Goal: Task Accomplishment & Management: Use online tool/utility

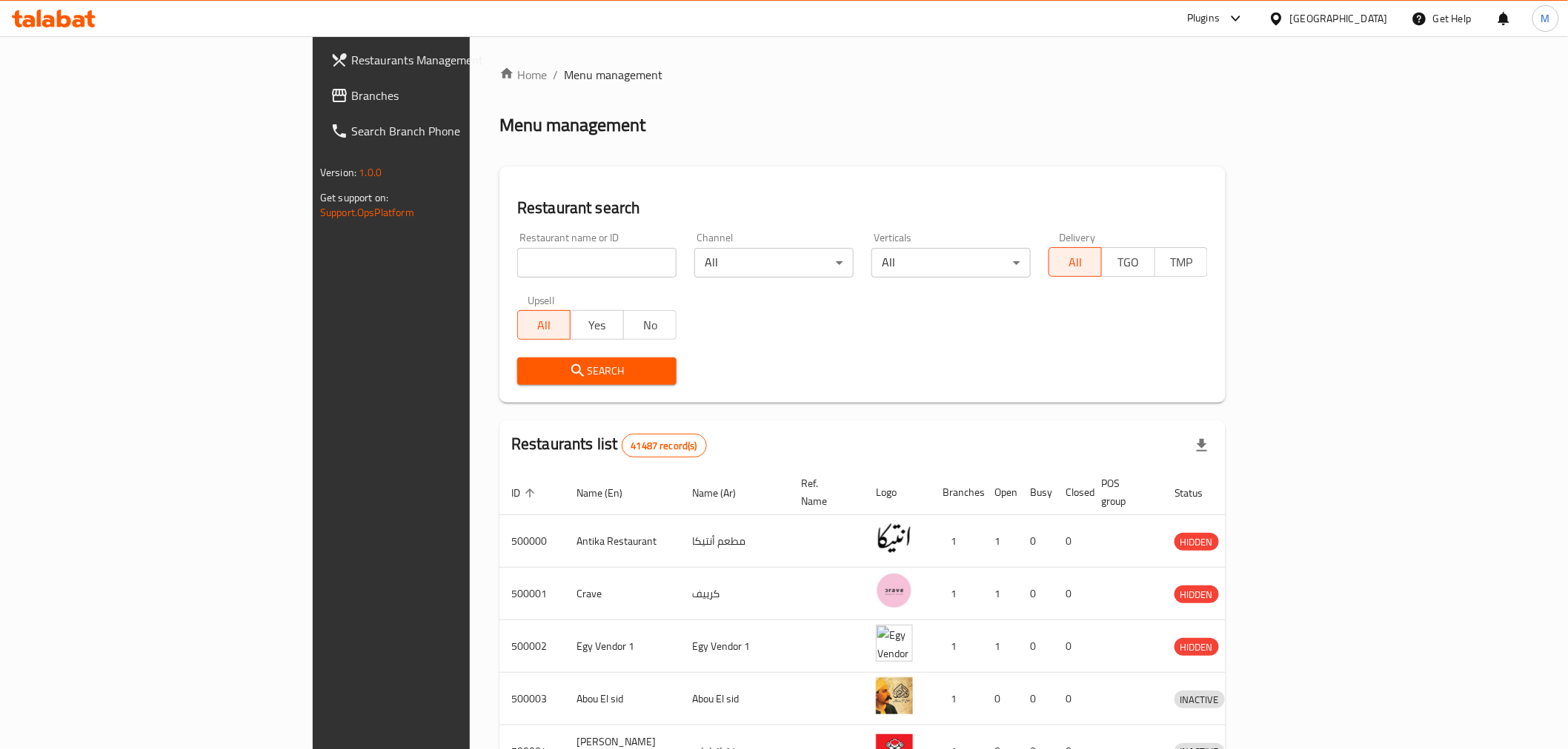
click at [517, 263] on input "search" at bounding box center [597, 263] width 159 height 30
paste input "[PERSON_NAME]'s,"
click button "Search" at bounding box center [597, 371] width 159 height 28
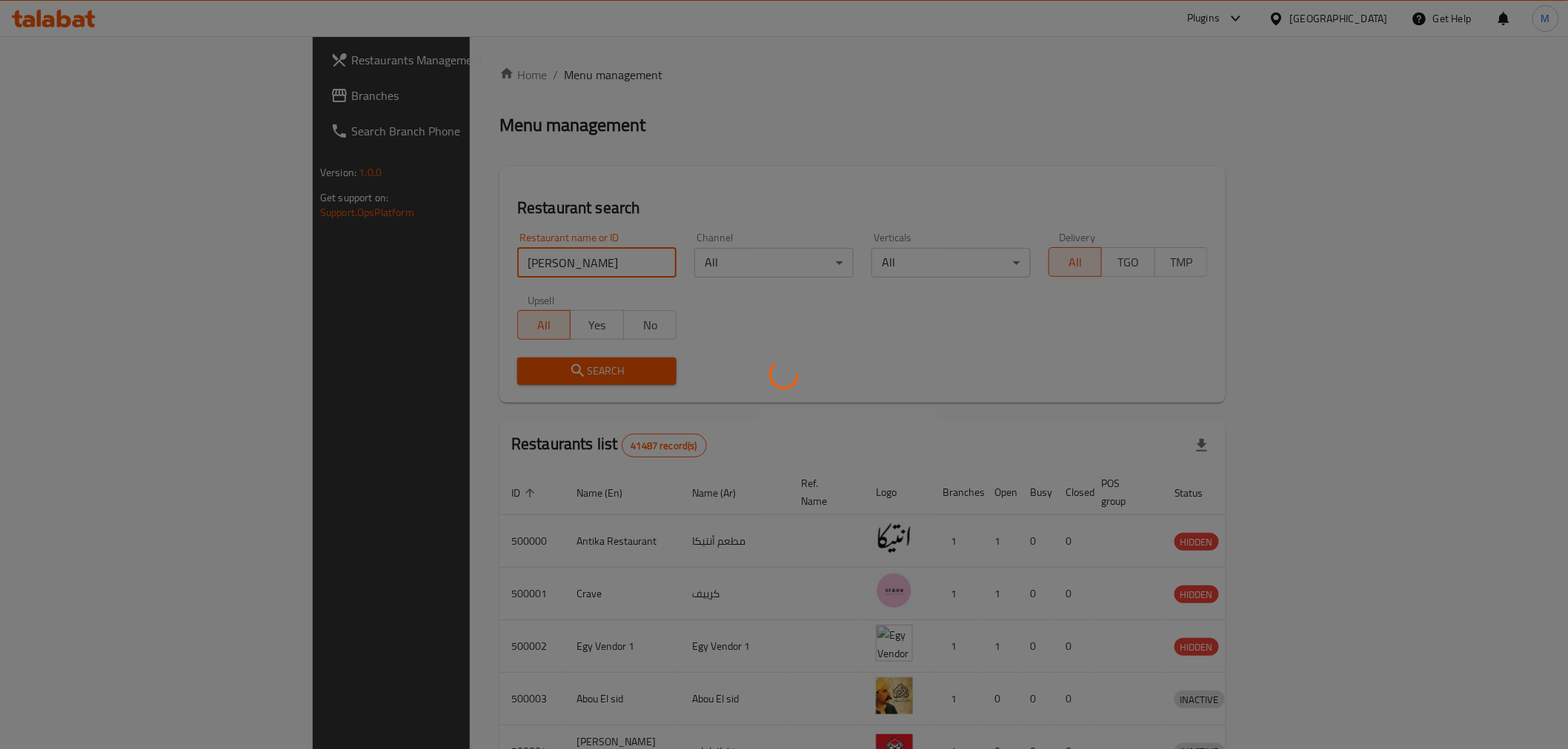
type input "[PERSON_NAME]"
click button "Search" at bounding box center [597, 371] width 159 height 28
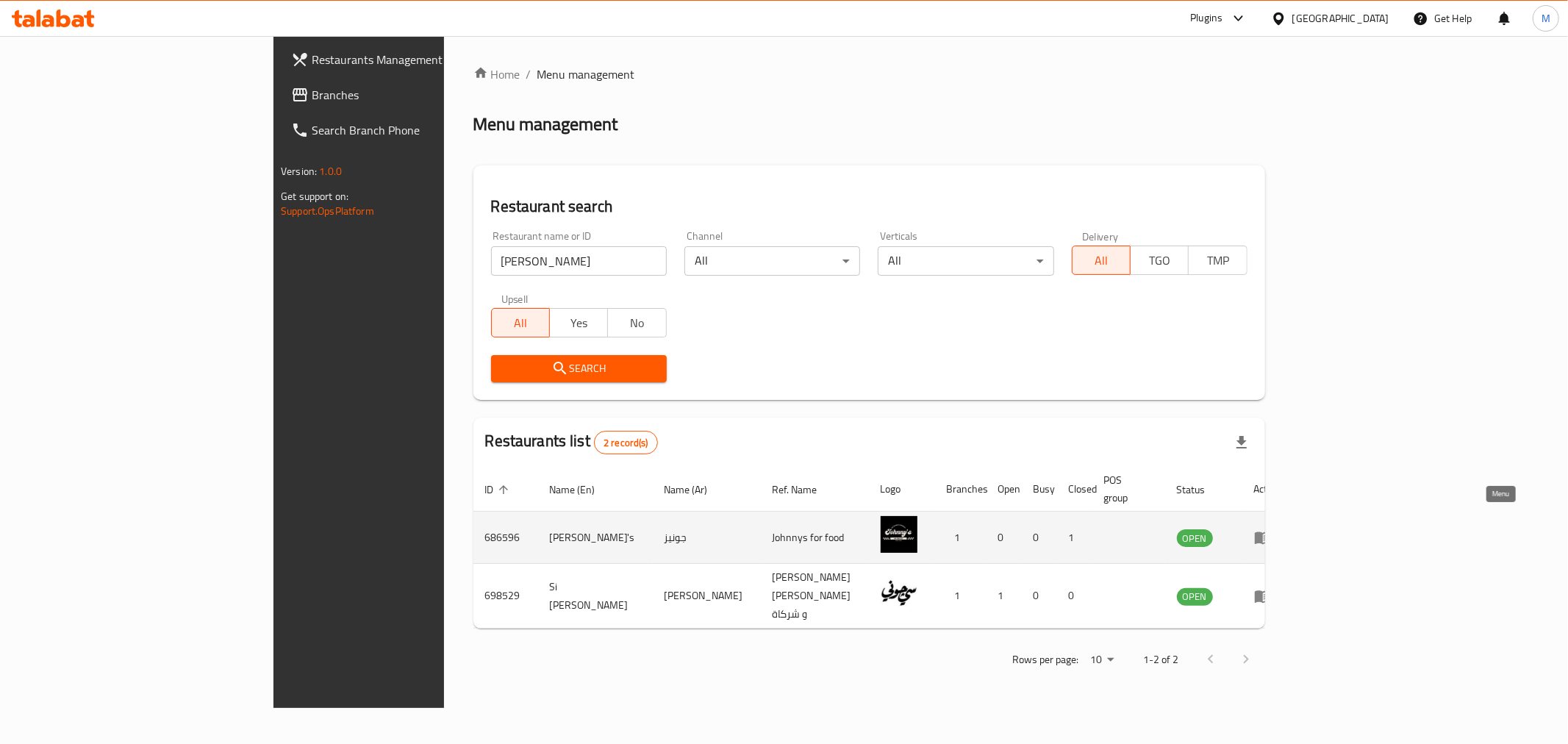
click at [1272, 529] on icon "enhanced table" at bounding box center [1262, 537] width 18 height 18
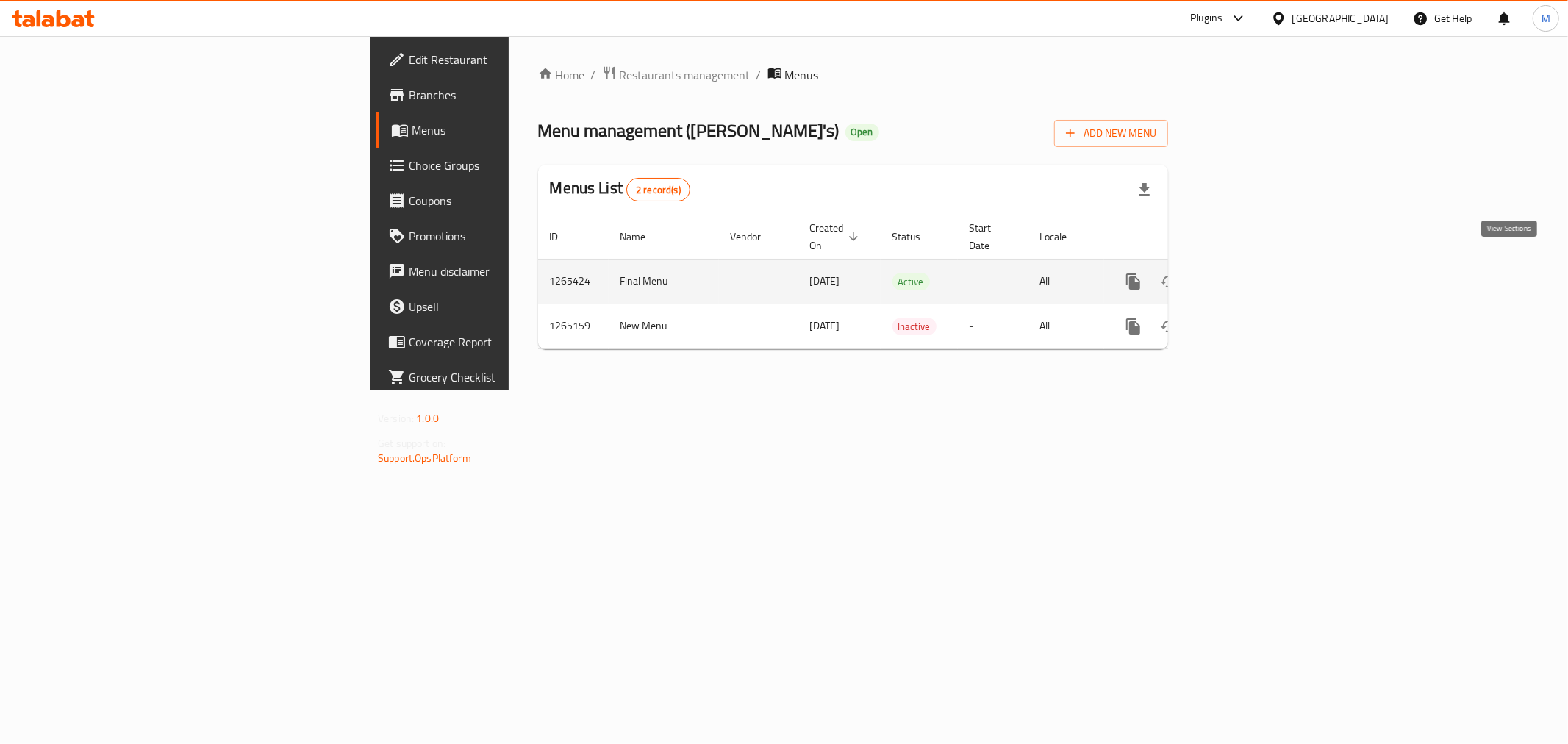
click at [1246, 275] on icon "enhanced table" at bounding box center [1240, 282] width 13 height 13
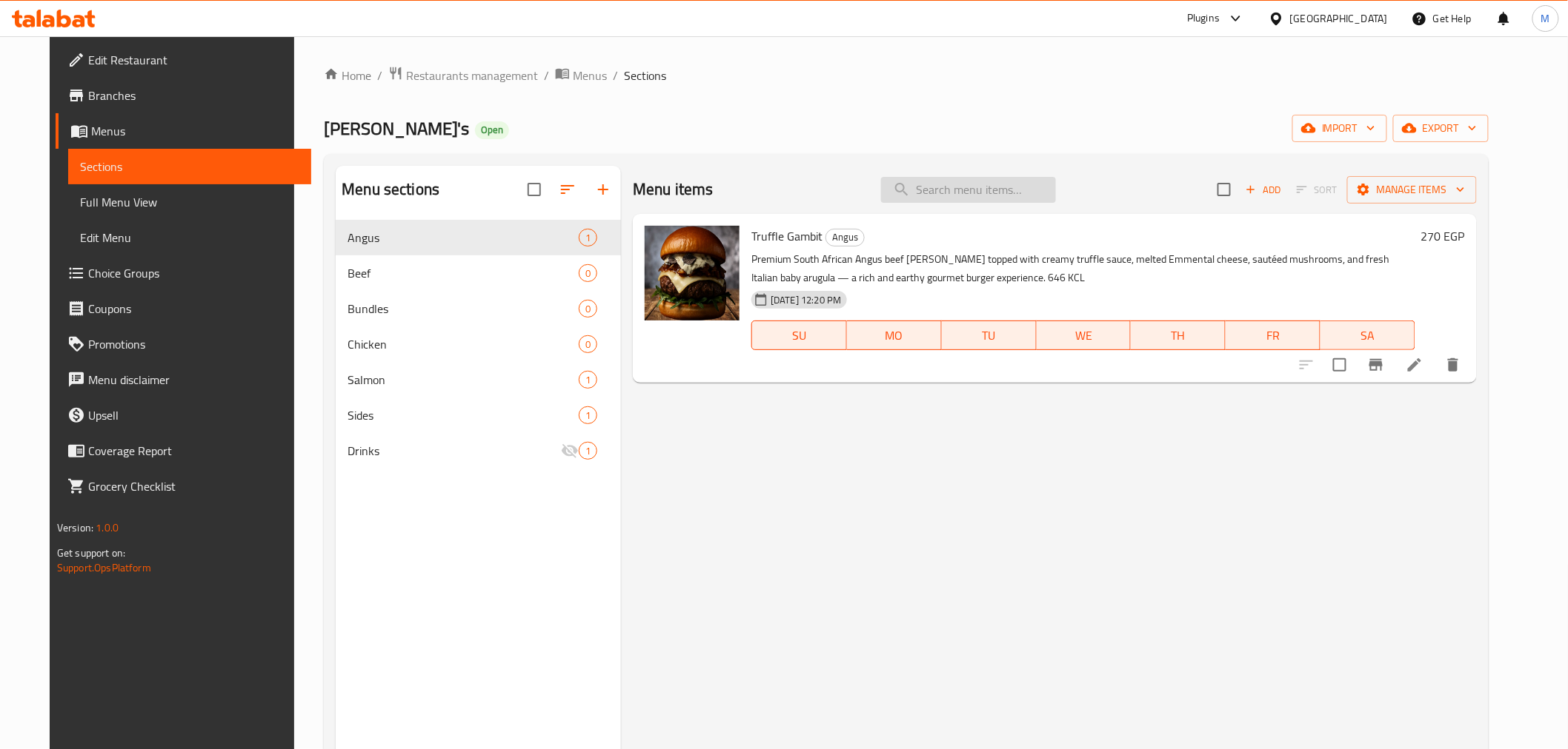
click at [1019, 183] on input "search" at bounding box center [968, 190] width 175 height 26
paste input "Classic Fries"
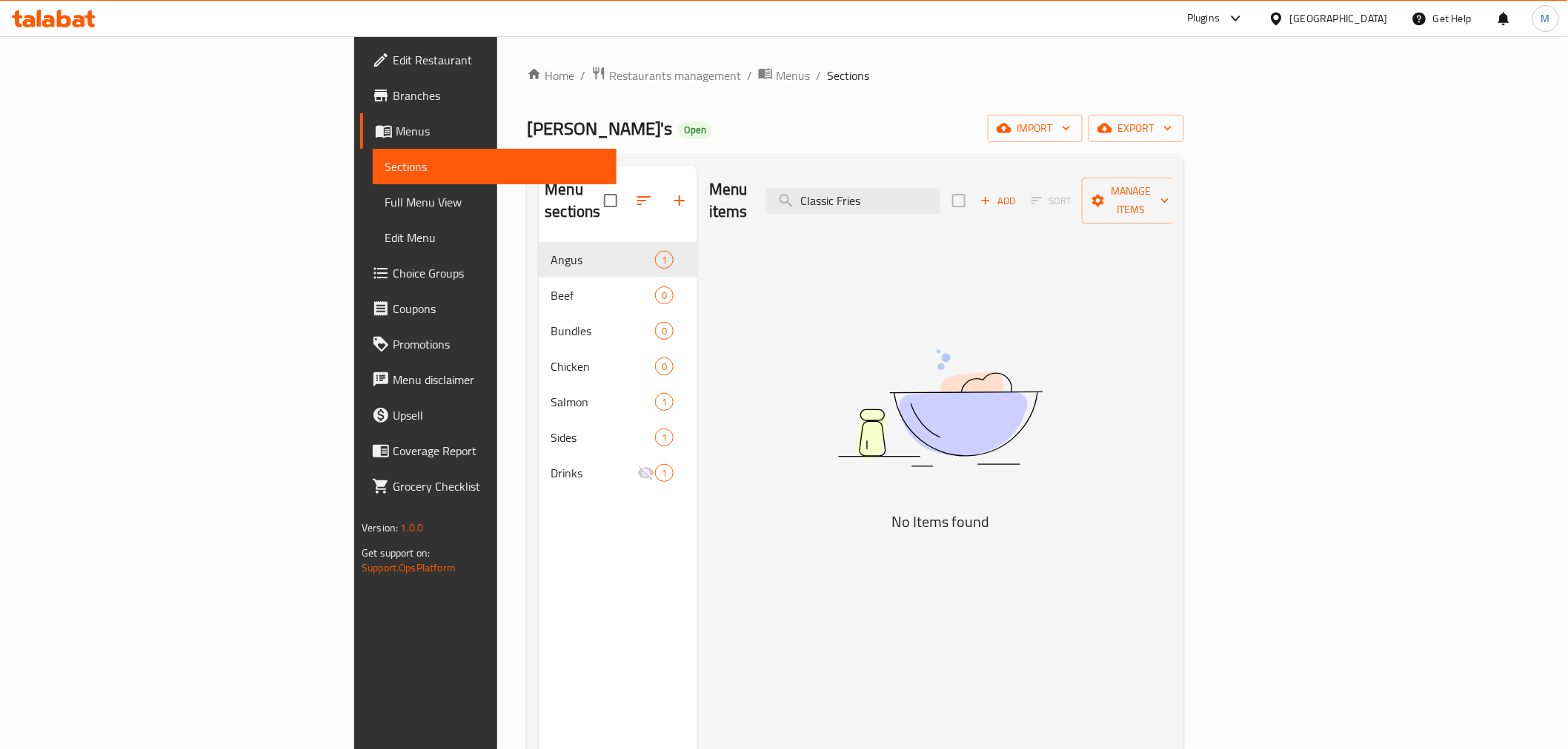
type input "Classic Fries"
click at [392, 93] on span "Branches" at bounding box center [498, 95] width 211 height 18
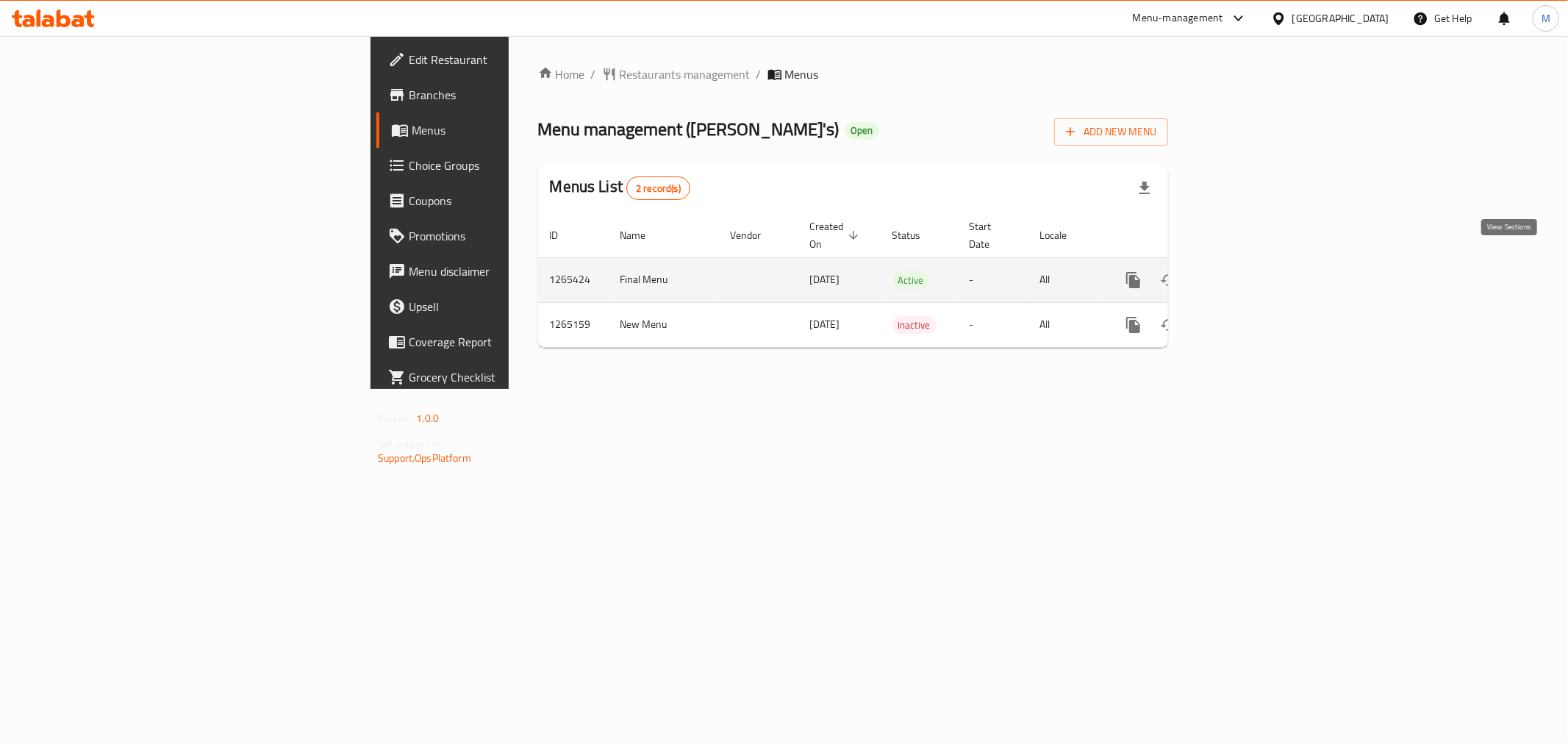
click at [1248, 271] on icon "enhanced table" at bounding box center [1239, 280] width 18 height 18
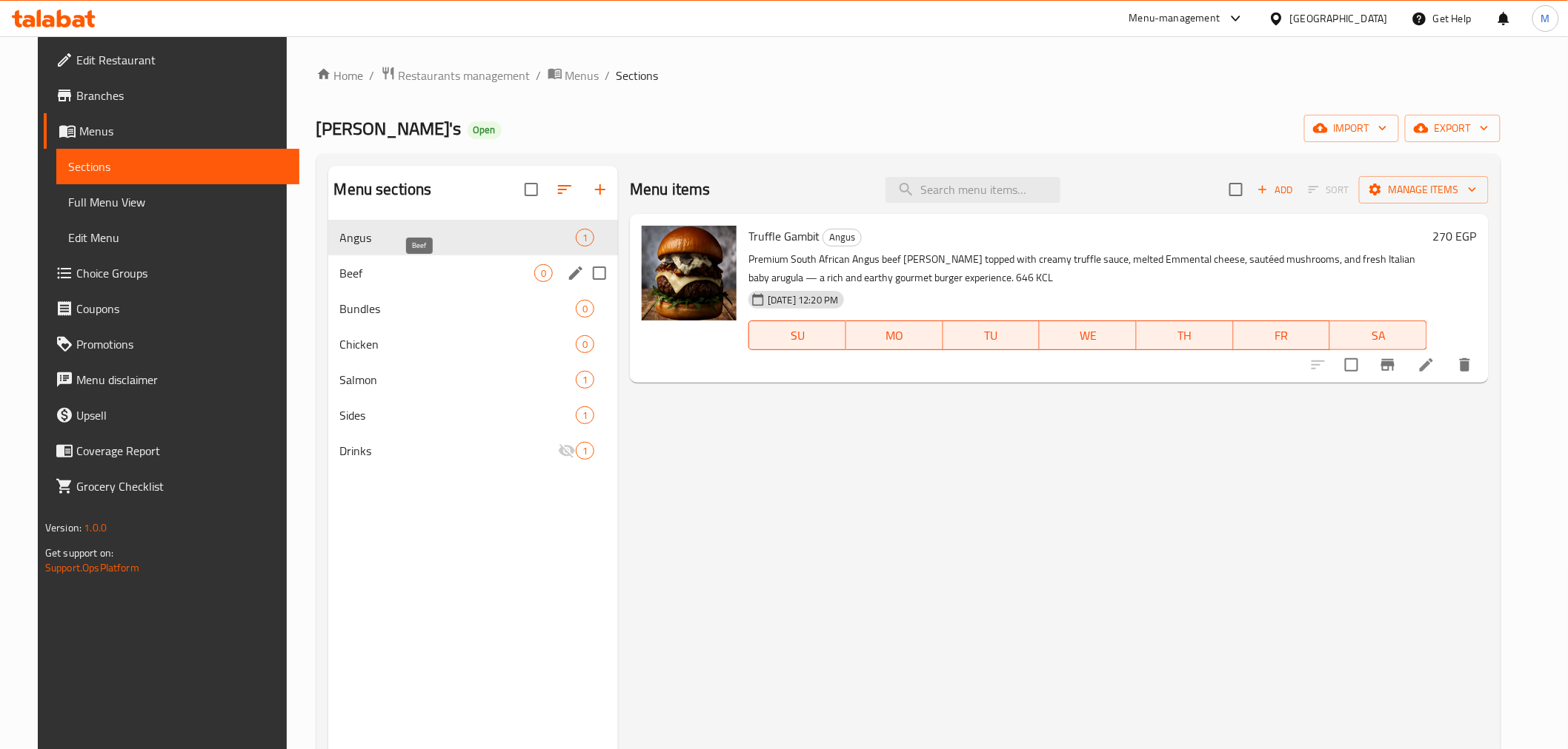
click at [375, 271] on span "Beef" at bounding box center [437, 273] width 194 height 18
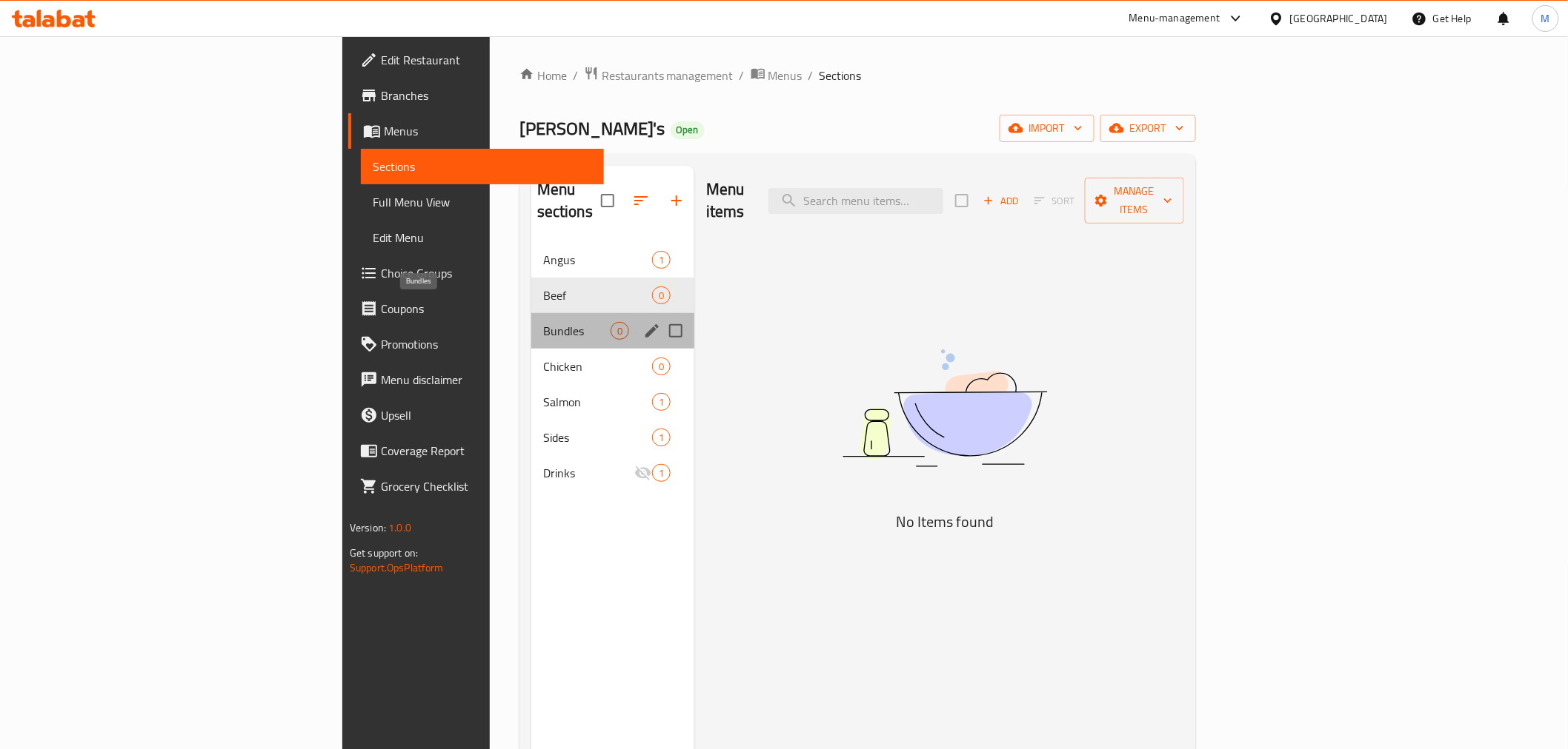
click at [543, 322] on span "Bundles" at bounding box center [577, 331] width 67 height 18
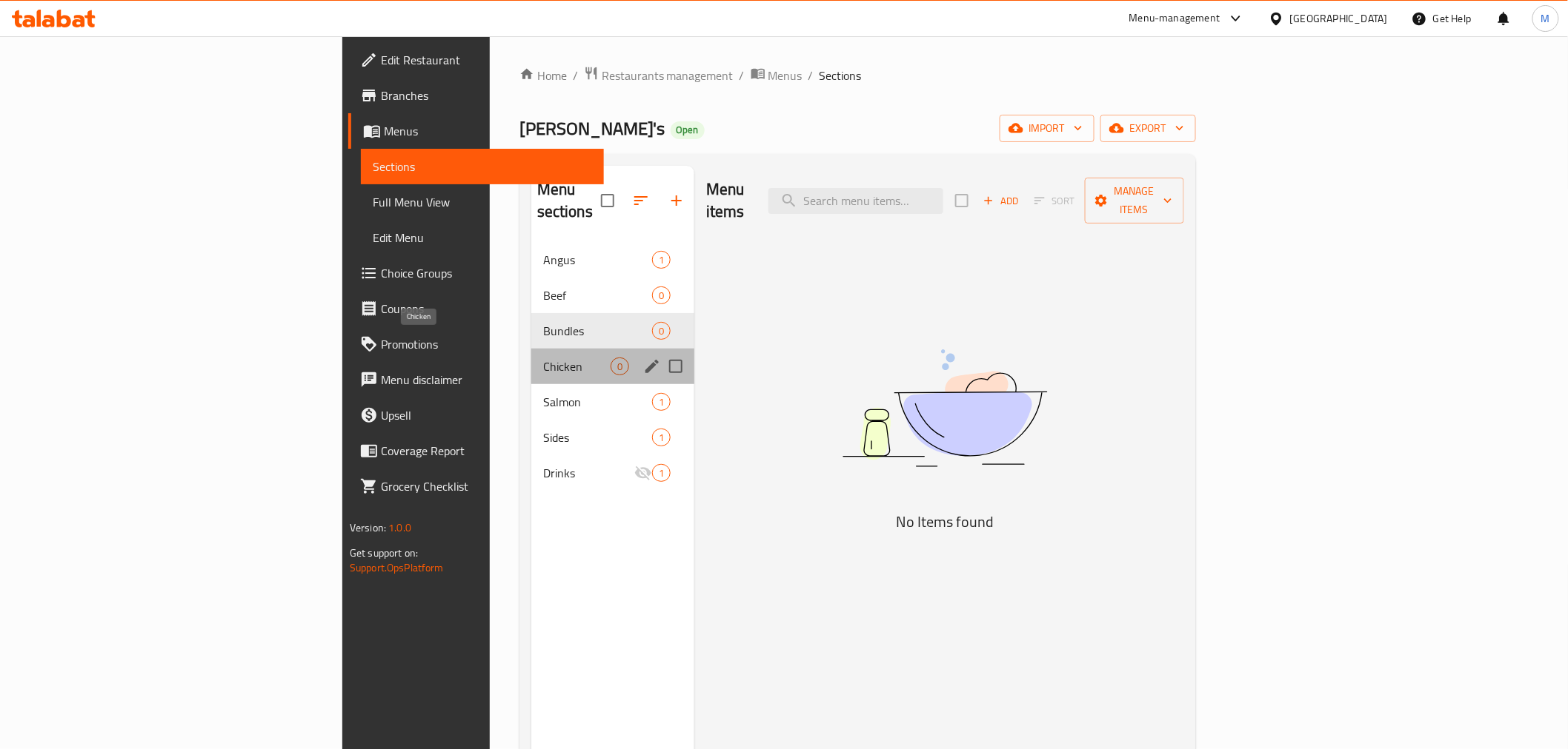
click at [543, 358] on span "Chicken" at bounding box center [577, 366] width 67 height 18
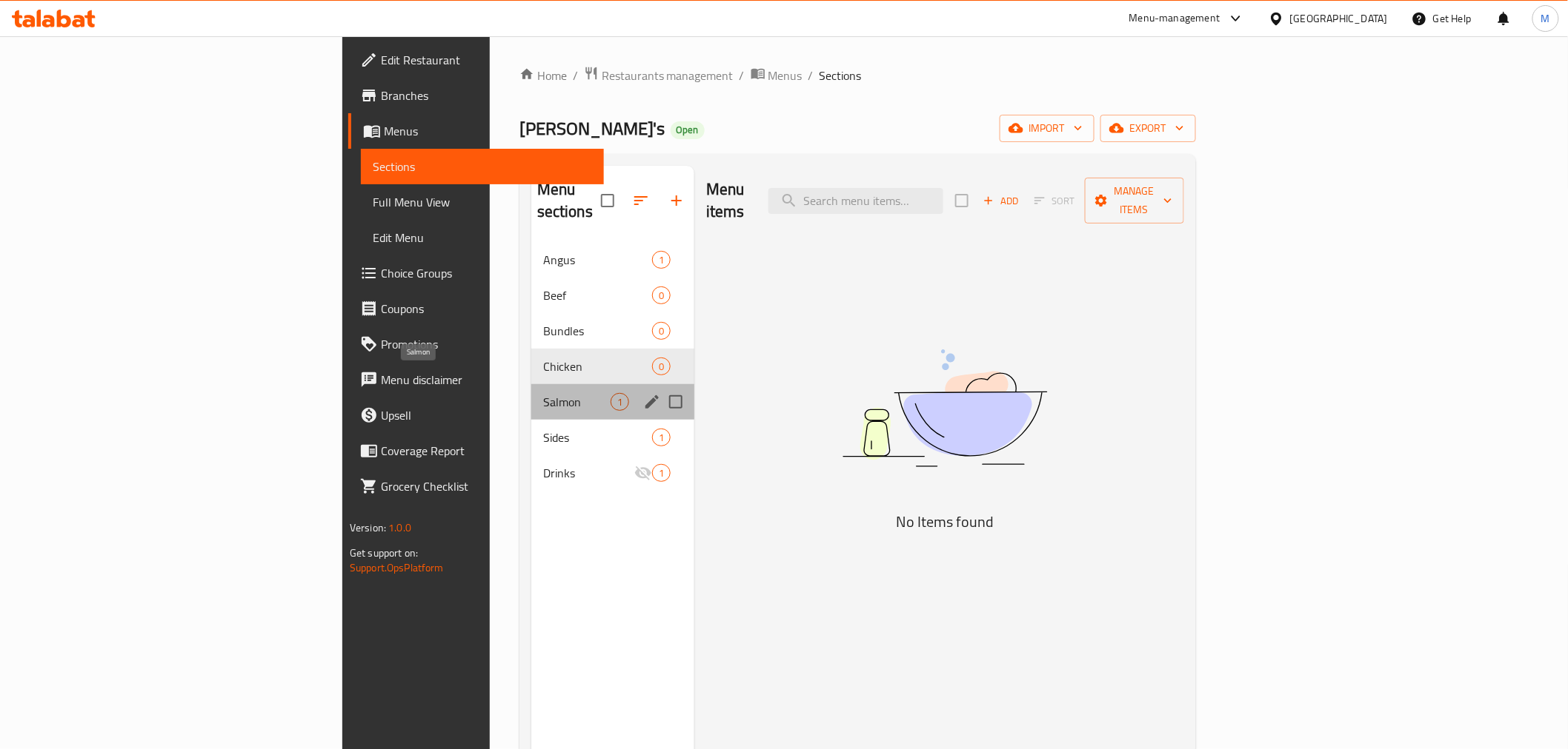
click at [543, 393] on span "Salmon" at bounding box center [577, 402] width 67 height 18
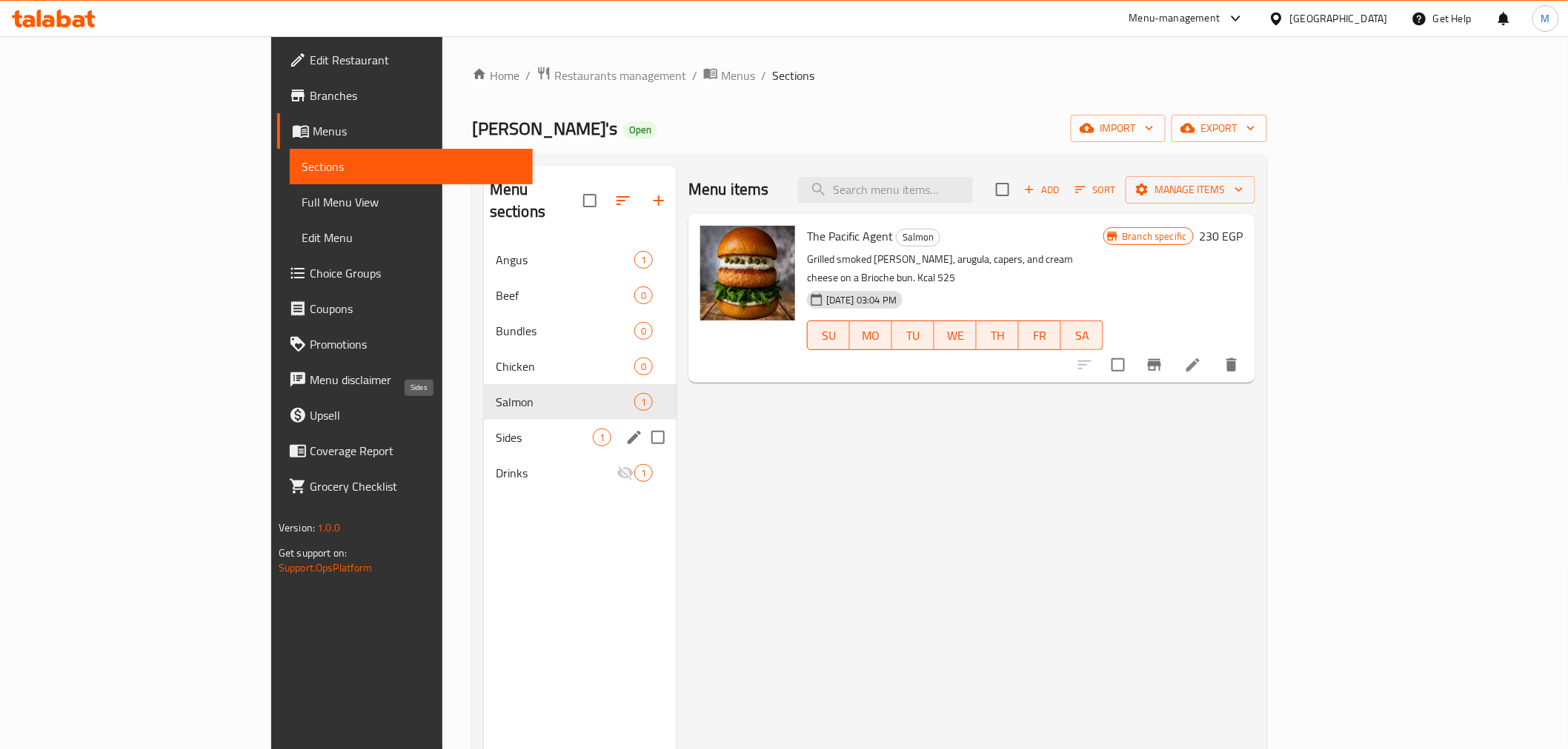
click at [496, 429] on span "Sides" at bounding box center [544, 437] width 97 height 18
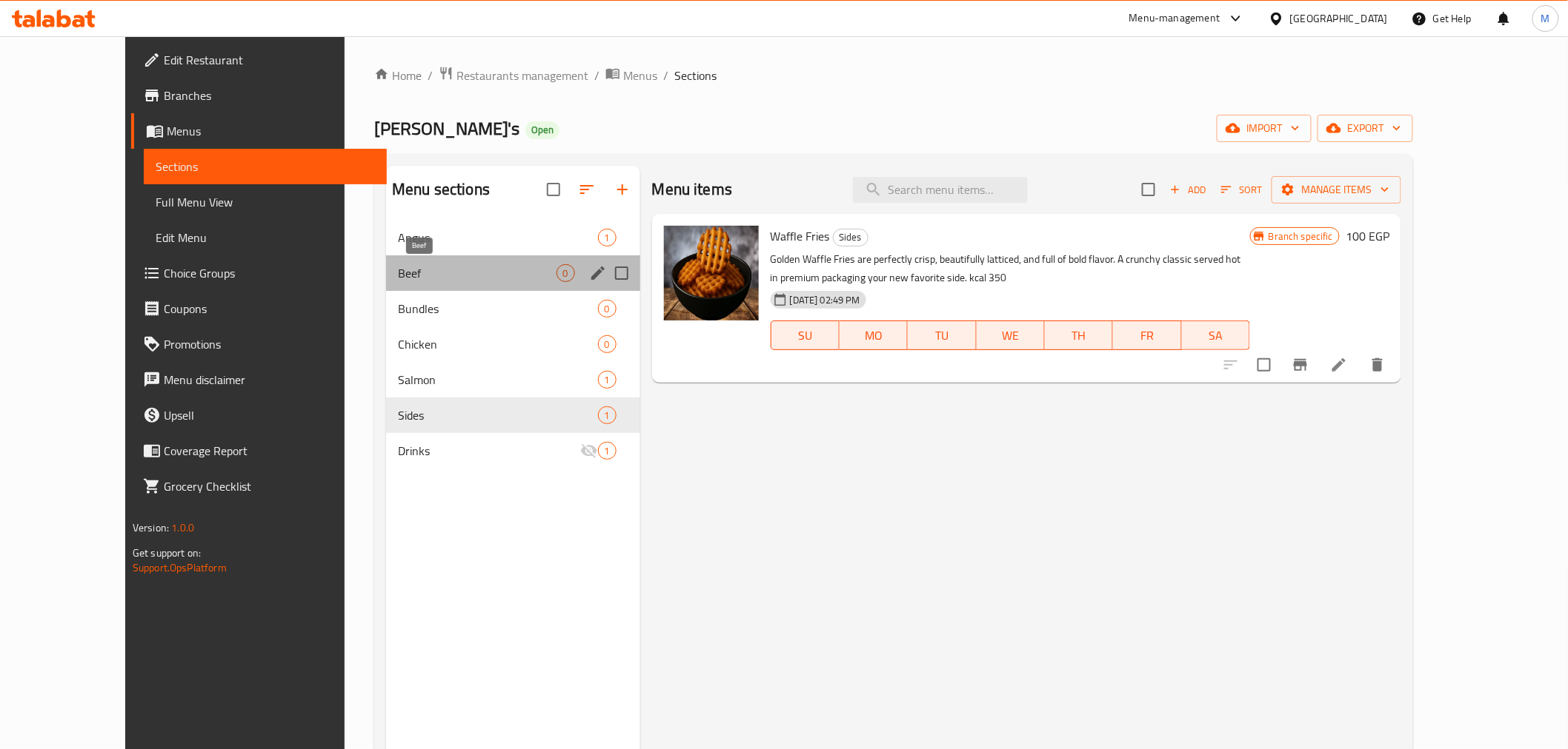
click at [447, 268] on span "Beef" at bounding box center [477, 273] width 157 height 18
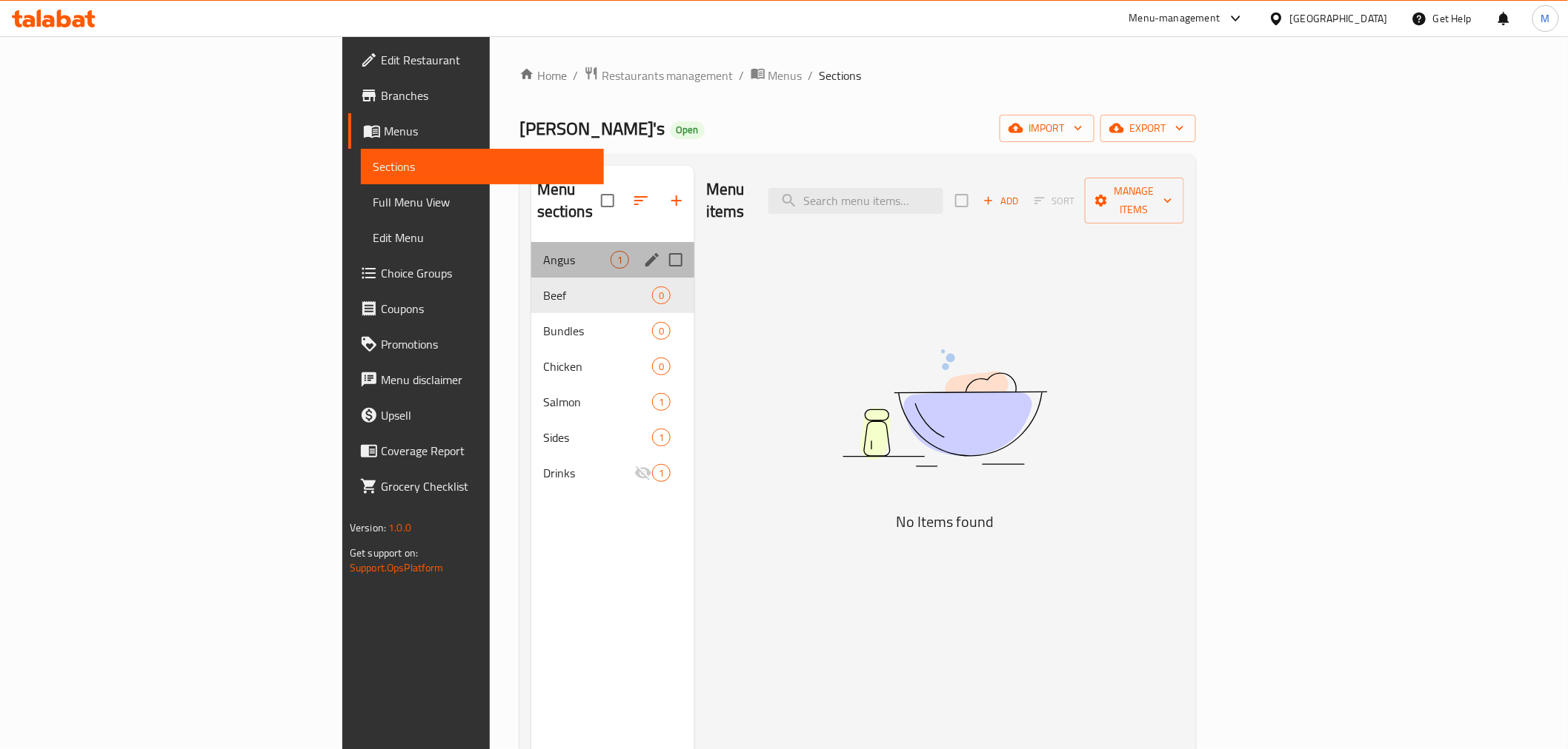
click at [532, 250] on div "Angus 1" at bounding box center [613, 259] width 163 height 35
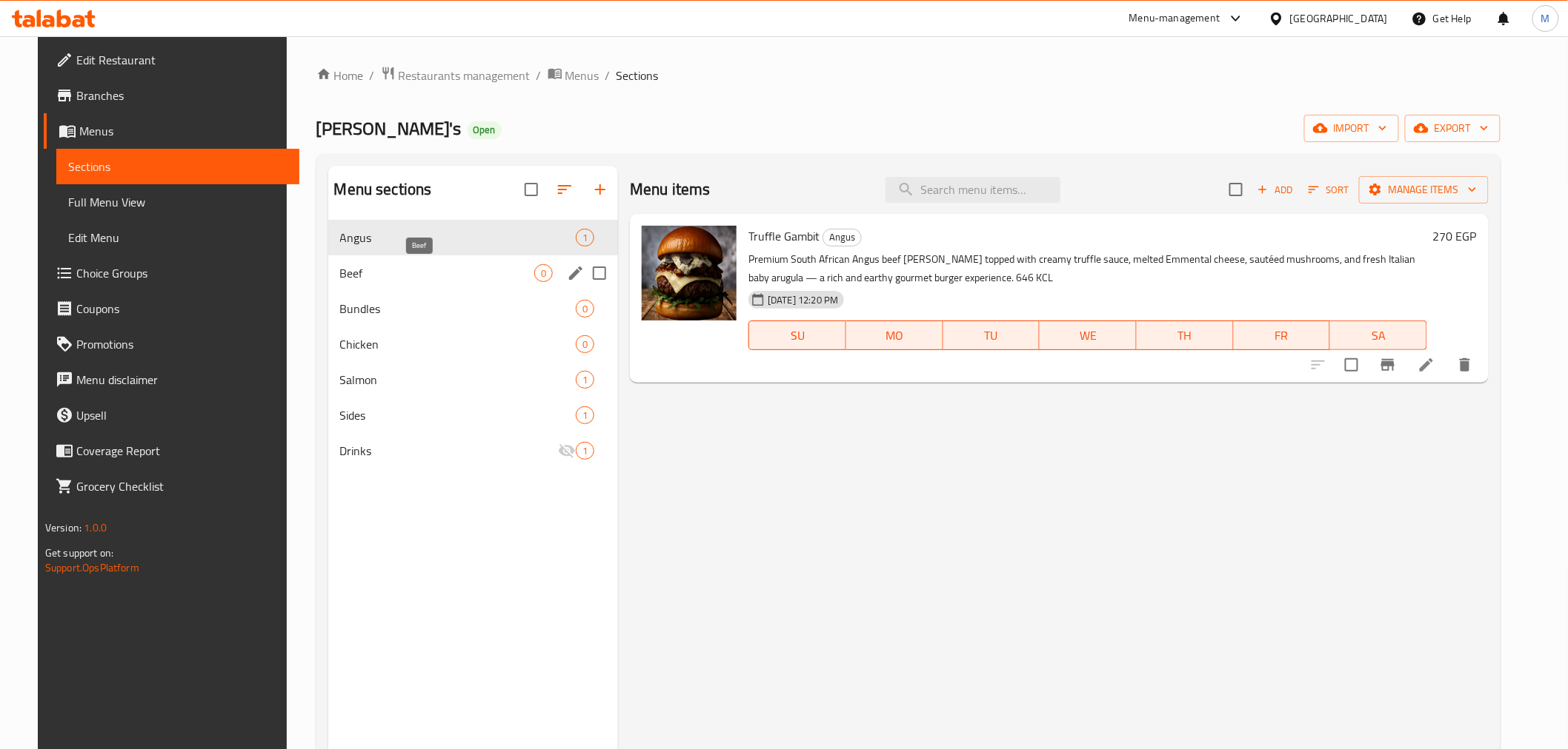
click at [439, 268] on span "Beef" at bounding box center [437, 273] width 194 height 18
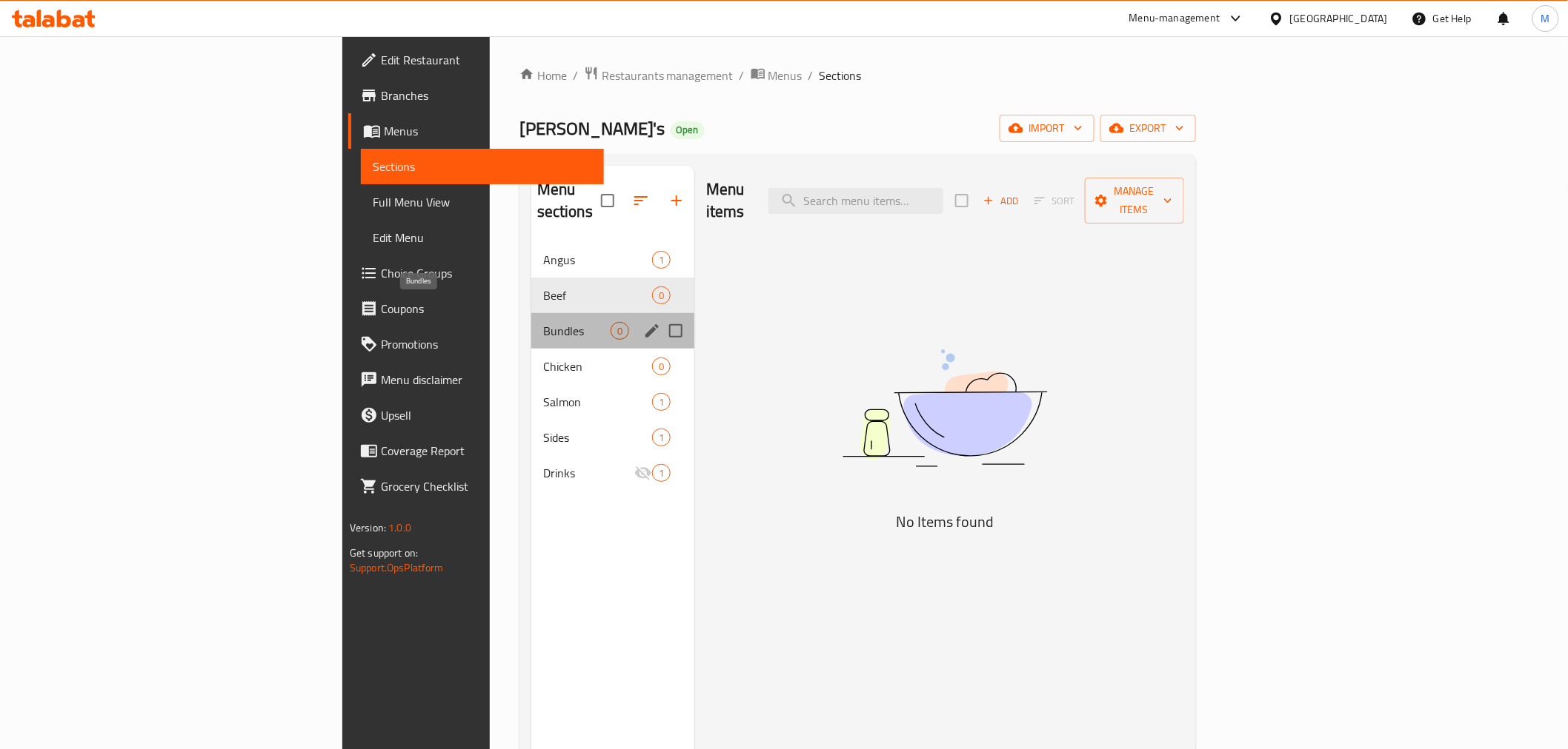
click at [543, 322] on span "Bundles" at bounding box center [577, 331] width 67 height 18
click at [543, 358] on span "Chicken" at bounding box center [577, 366] width 67 height 18
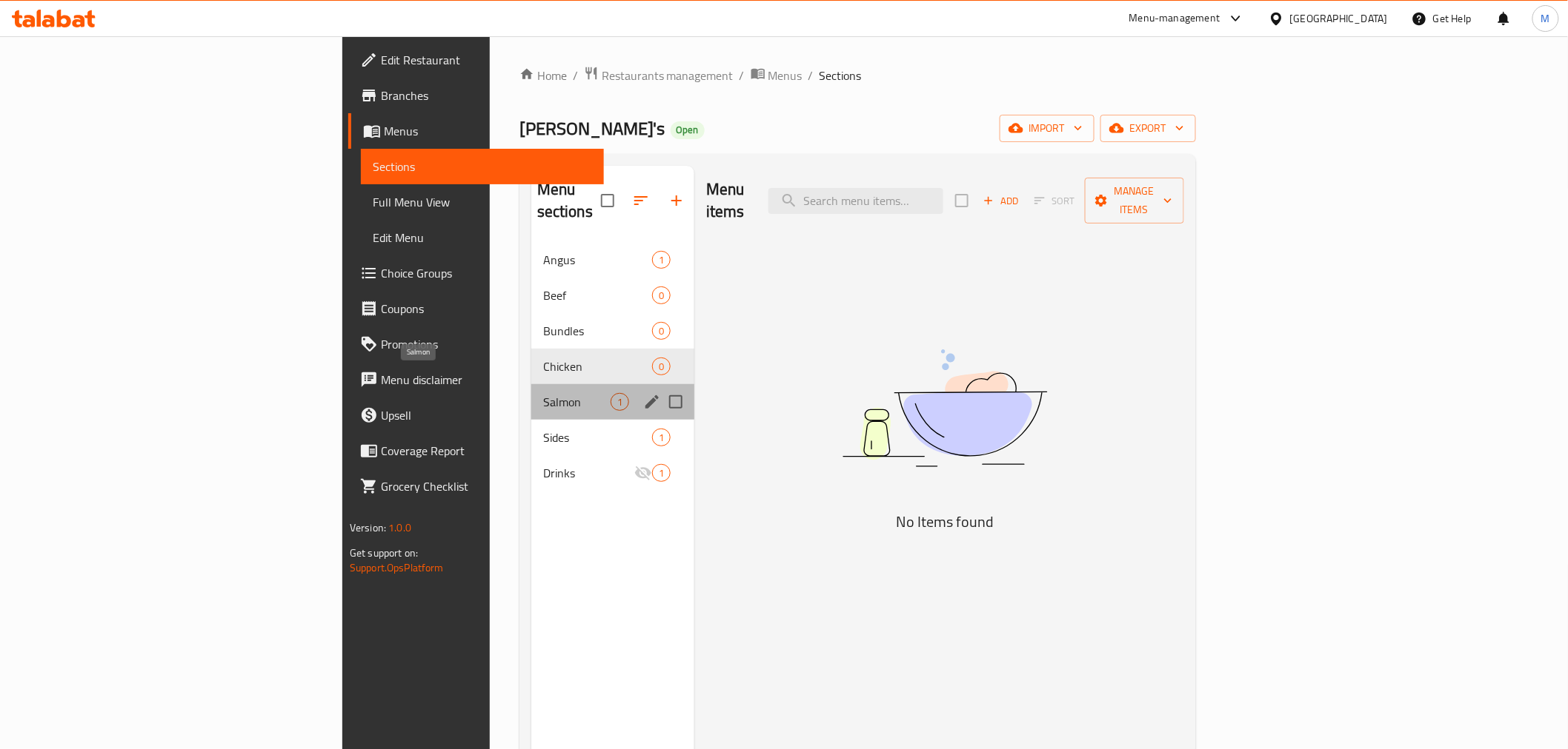
click at [543, 393] on span "Salmon" at bounding box center [577, 402] width 67 height 18
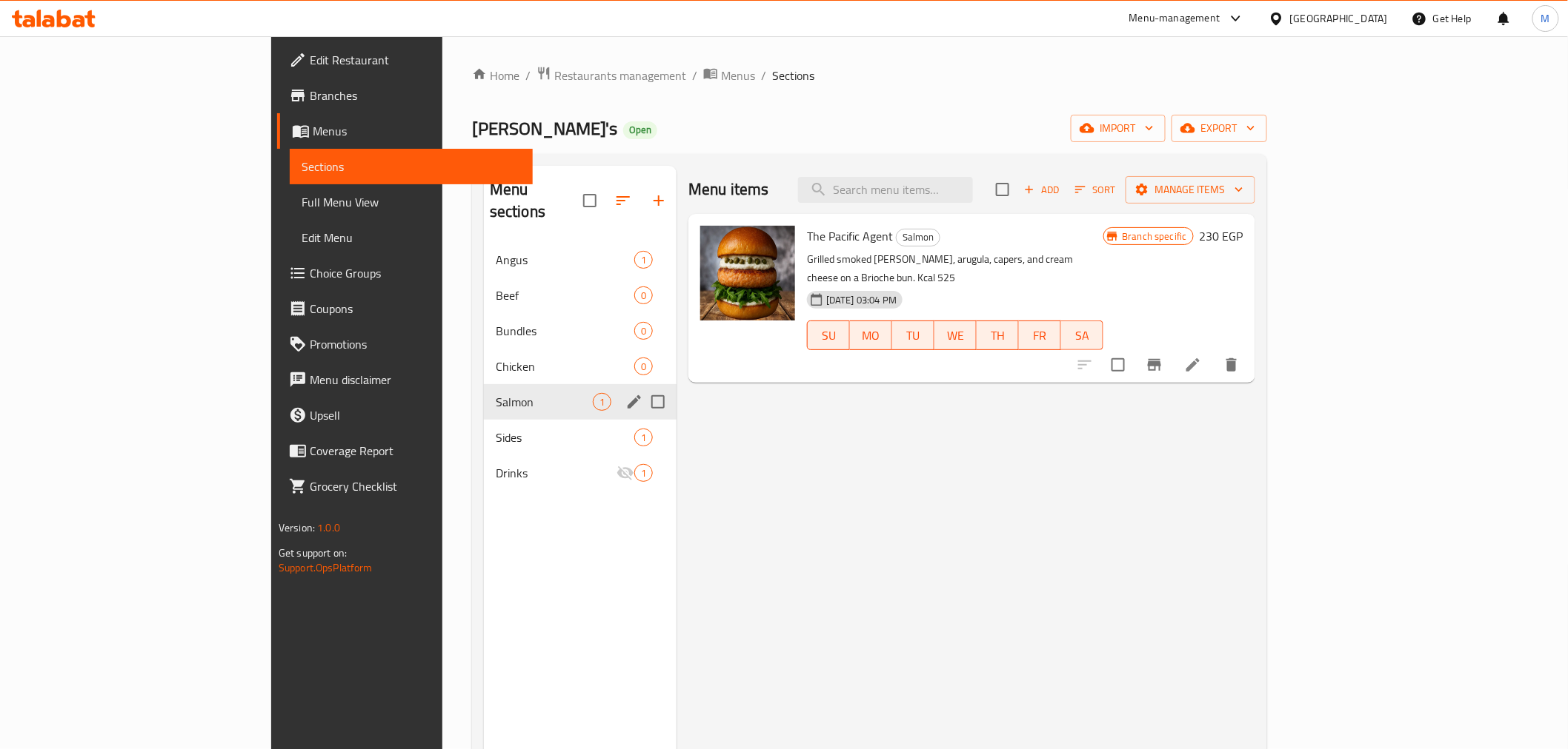
click at [484, 392] on div "Salmon 1" at bounding box center [580, 402] width 193 height 35
click at [484, 427] on div "Sides 1" at bounding box center [580, 437] width 193 height 35
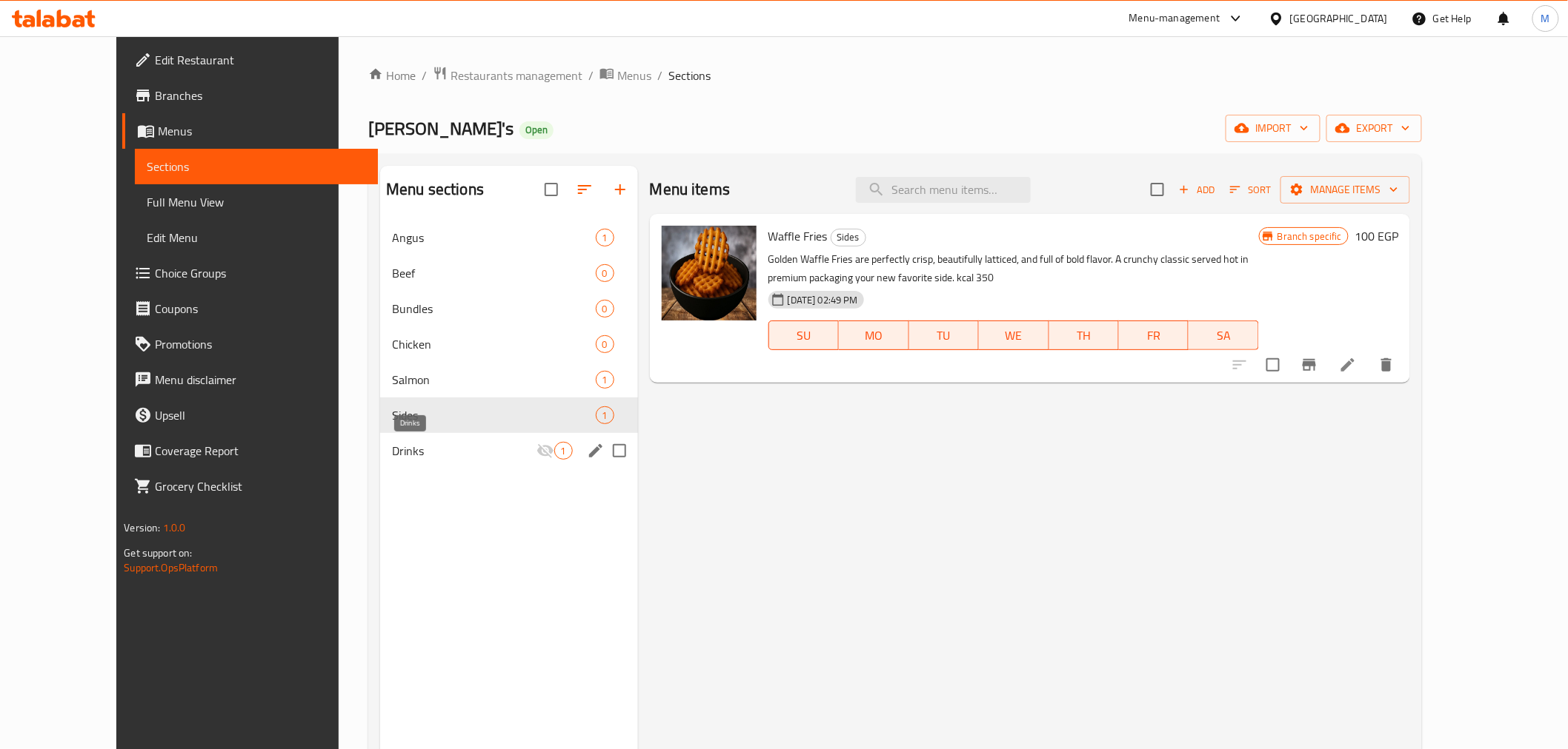
click at [392, 455] on span "Drinks" at bounding box center [463, 451] width 144 height 18
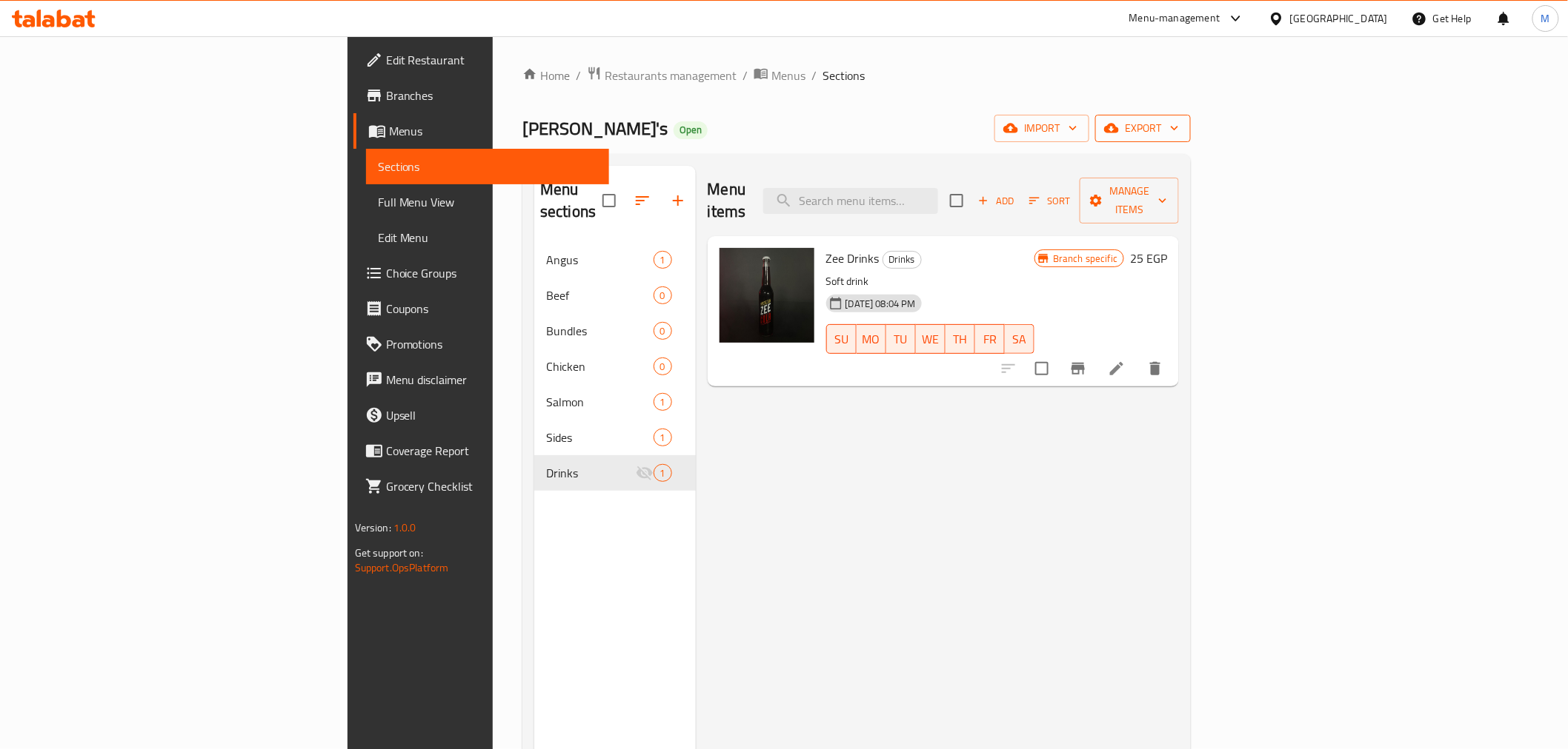
click at [1191, 115] on button "export" at bounding box center [1143, 129] width 96 height 28
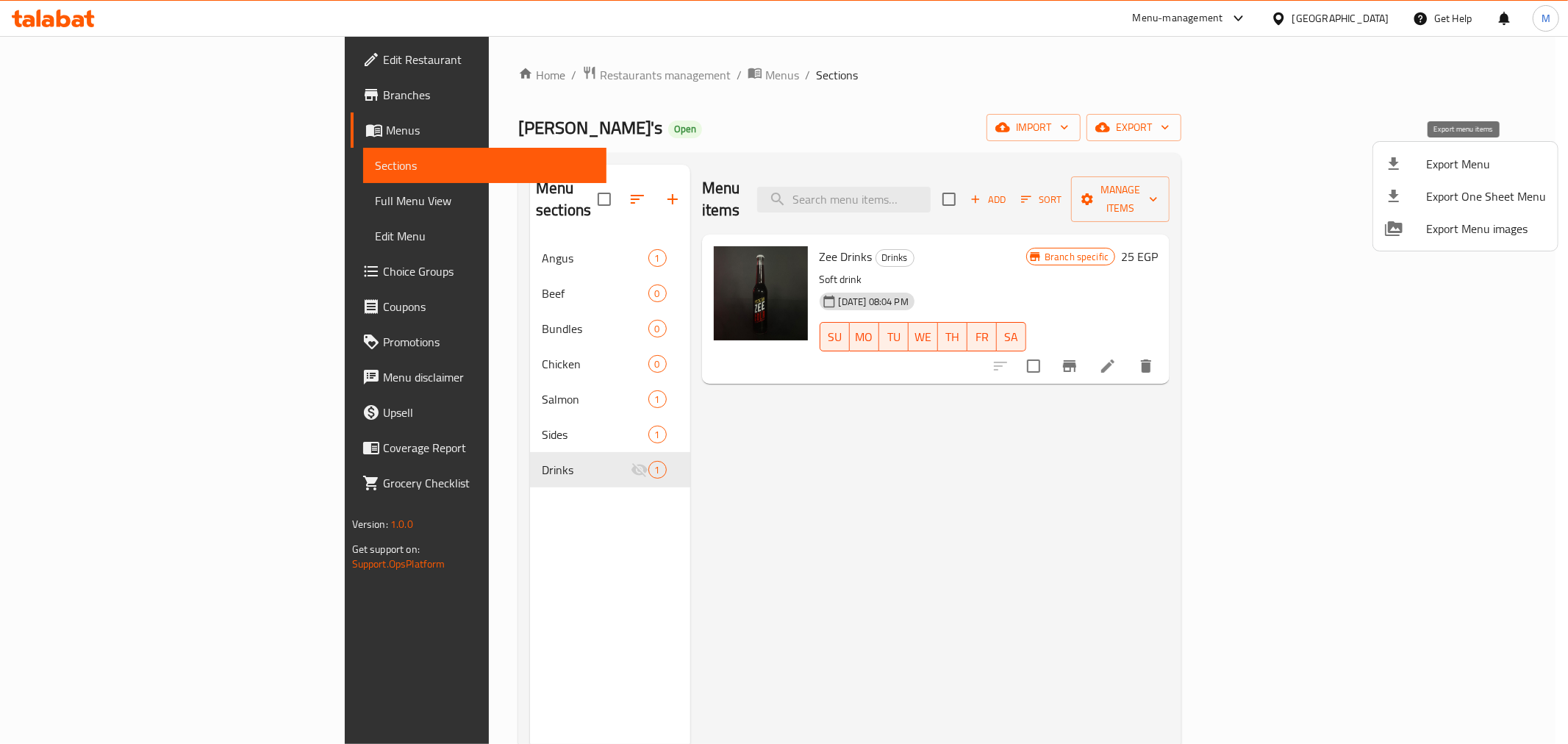
click at [1505, 164] on span "Export Menu" at bounding box center [1486, 164] width 120 height 18
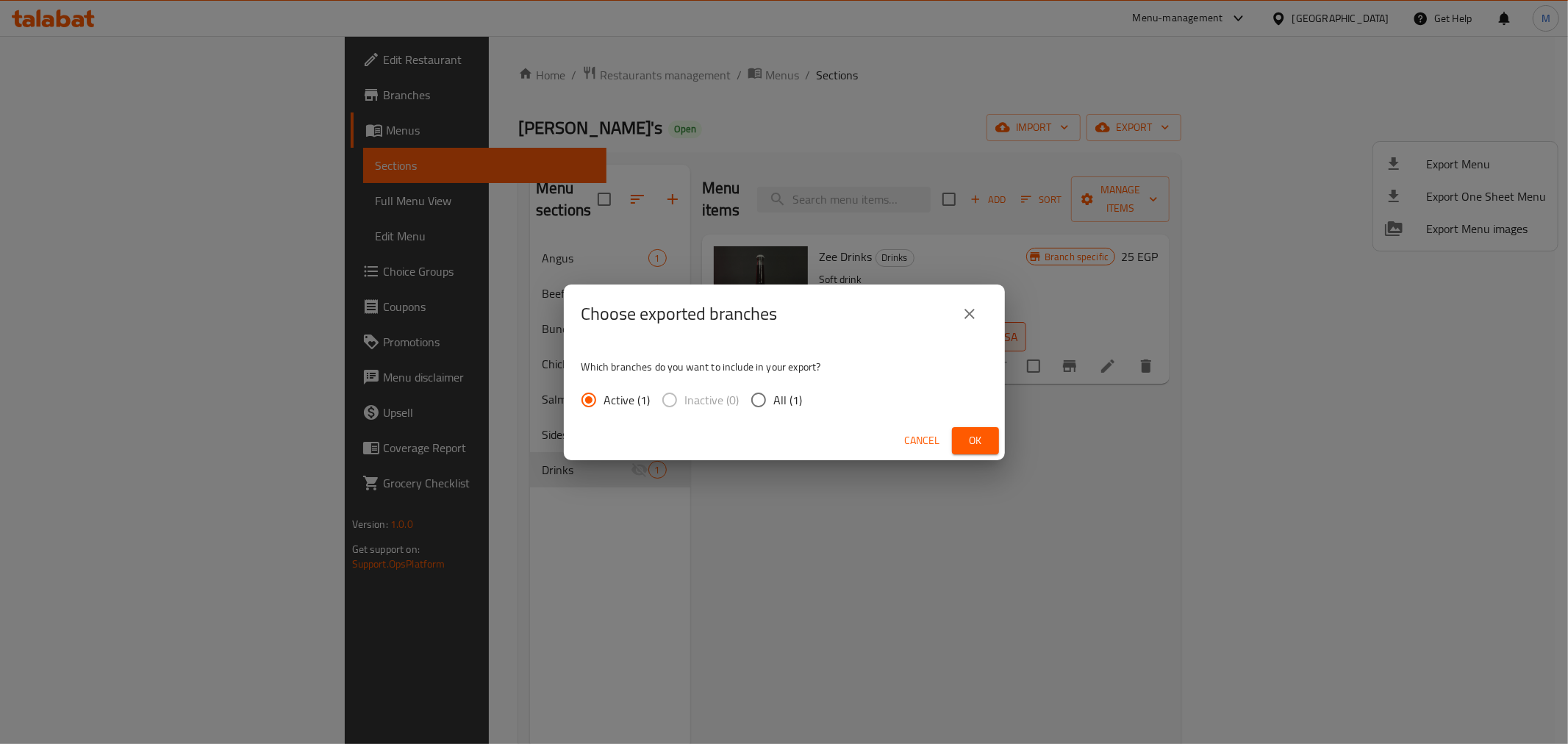
click at [969, 443] on span "Ok" at bounding box center [975, 440] width 24 height 18
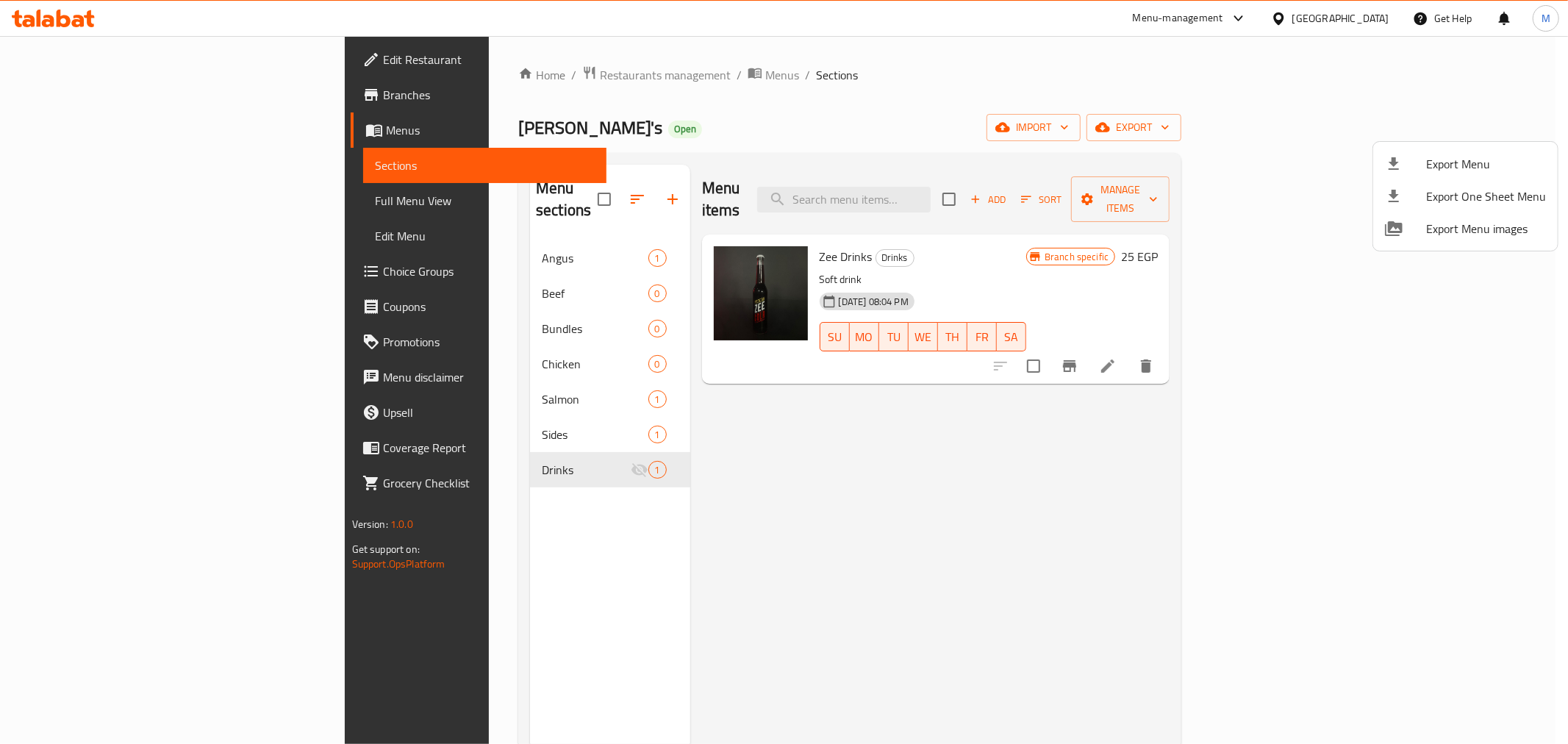
click at [422, 255] on div at bounding box center [784, 372] width 1568 height 744
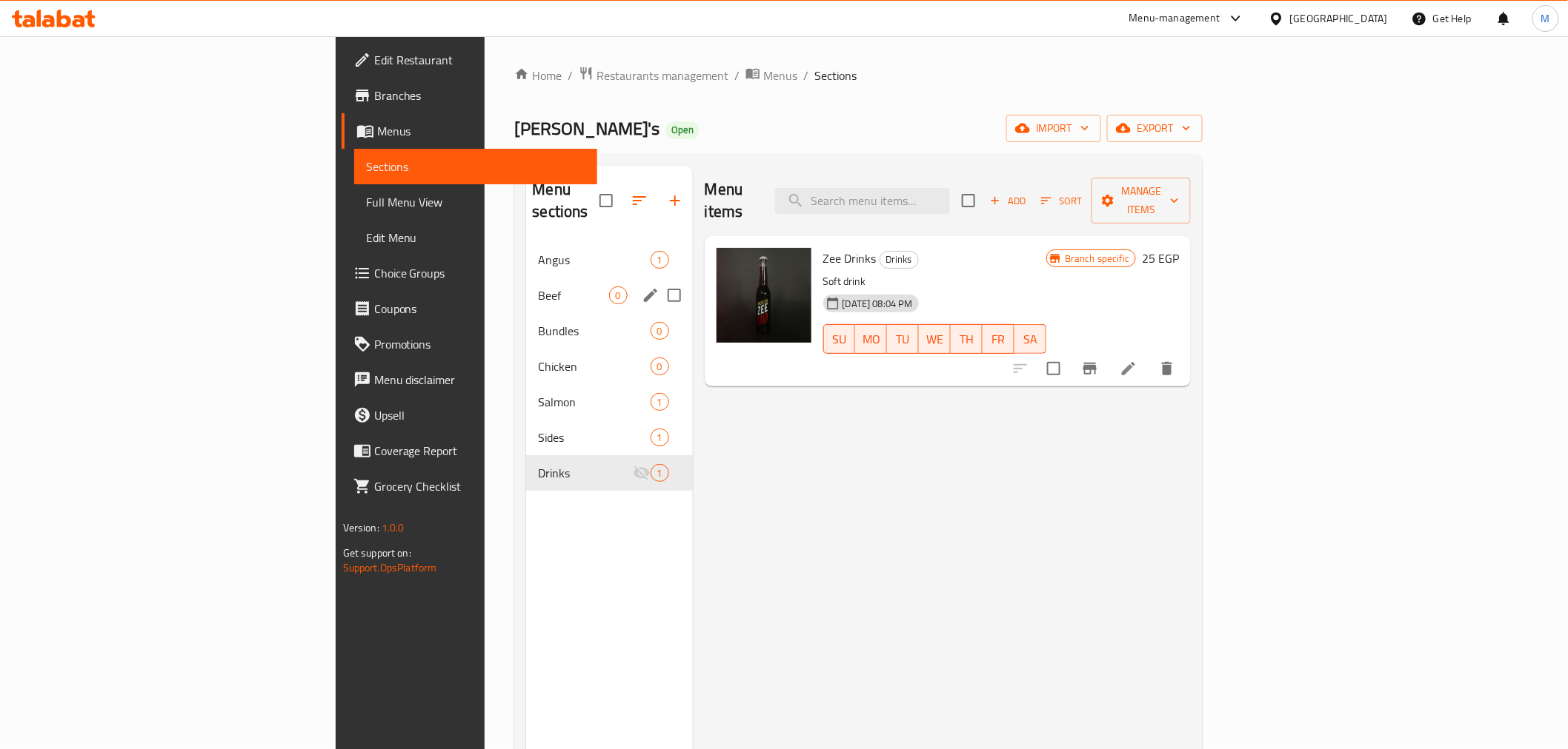
click at [526, 278] on div "Beef 0" at bounding box center [608, 295] width 166 height 35
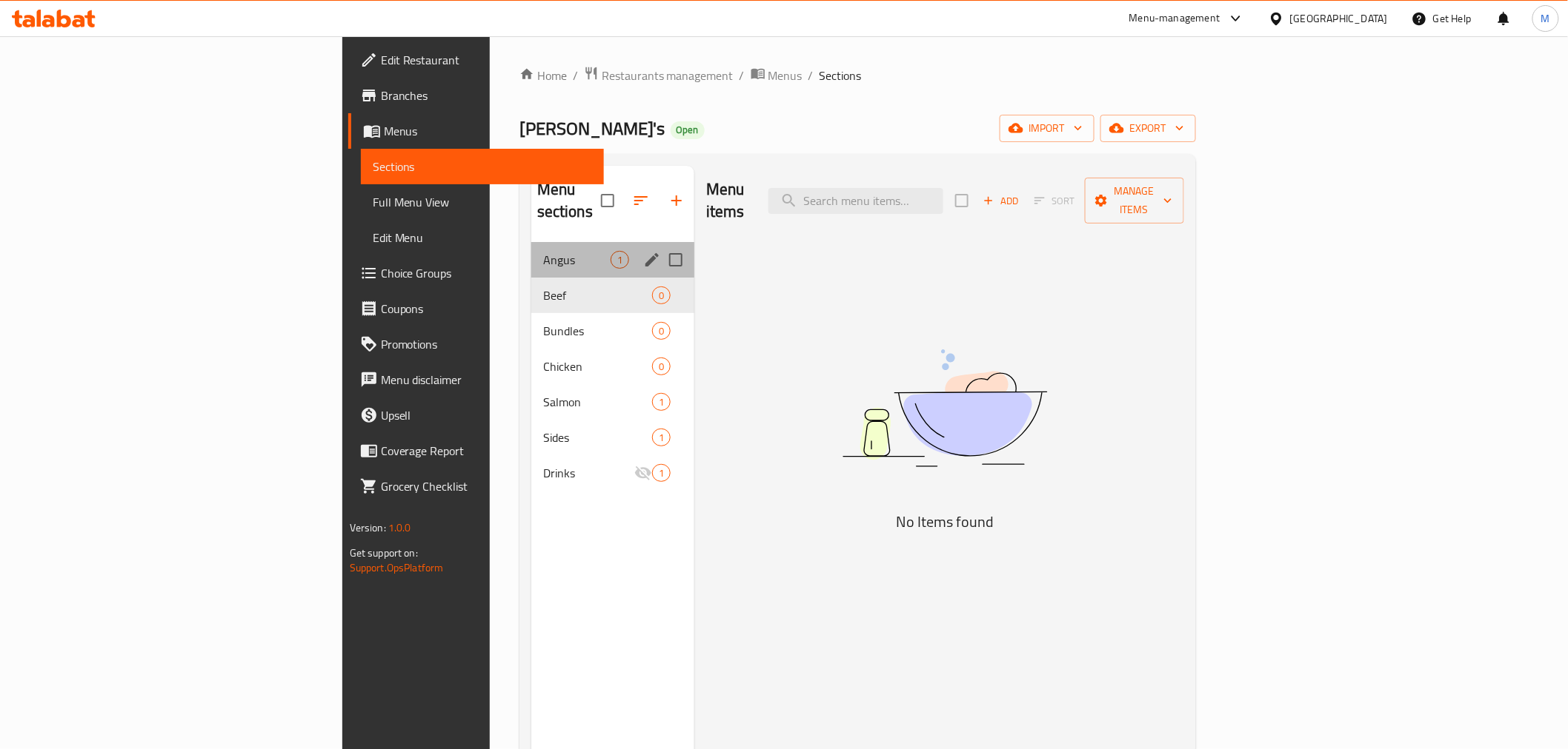
click at [532, 242] on div "Angus 1" at bounding box center [613, 259] width 163 height 35
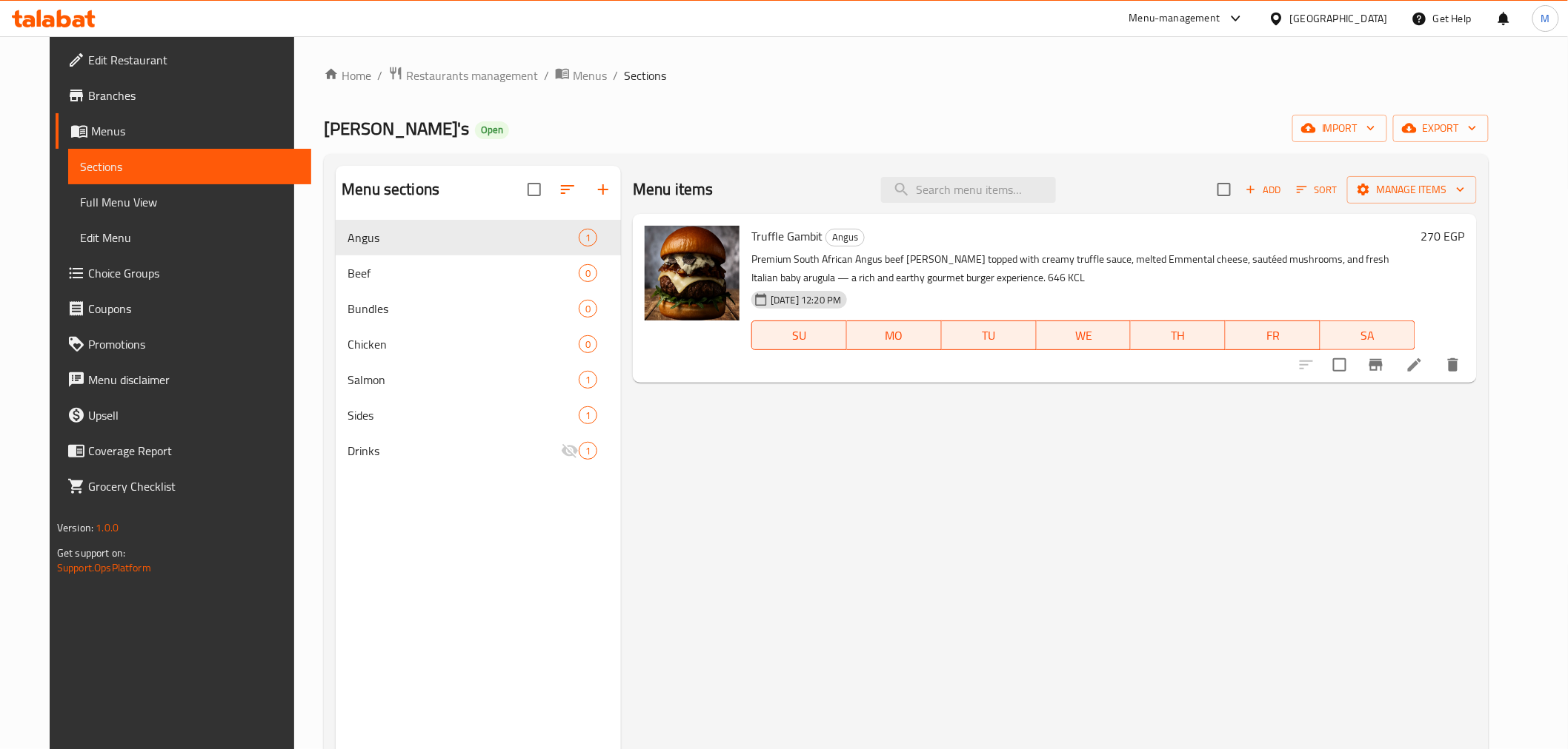
click at [1290, 15] on div at bounding box center [1279, 18] width 21 height 16
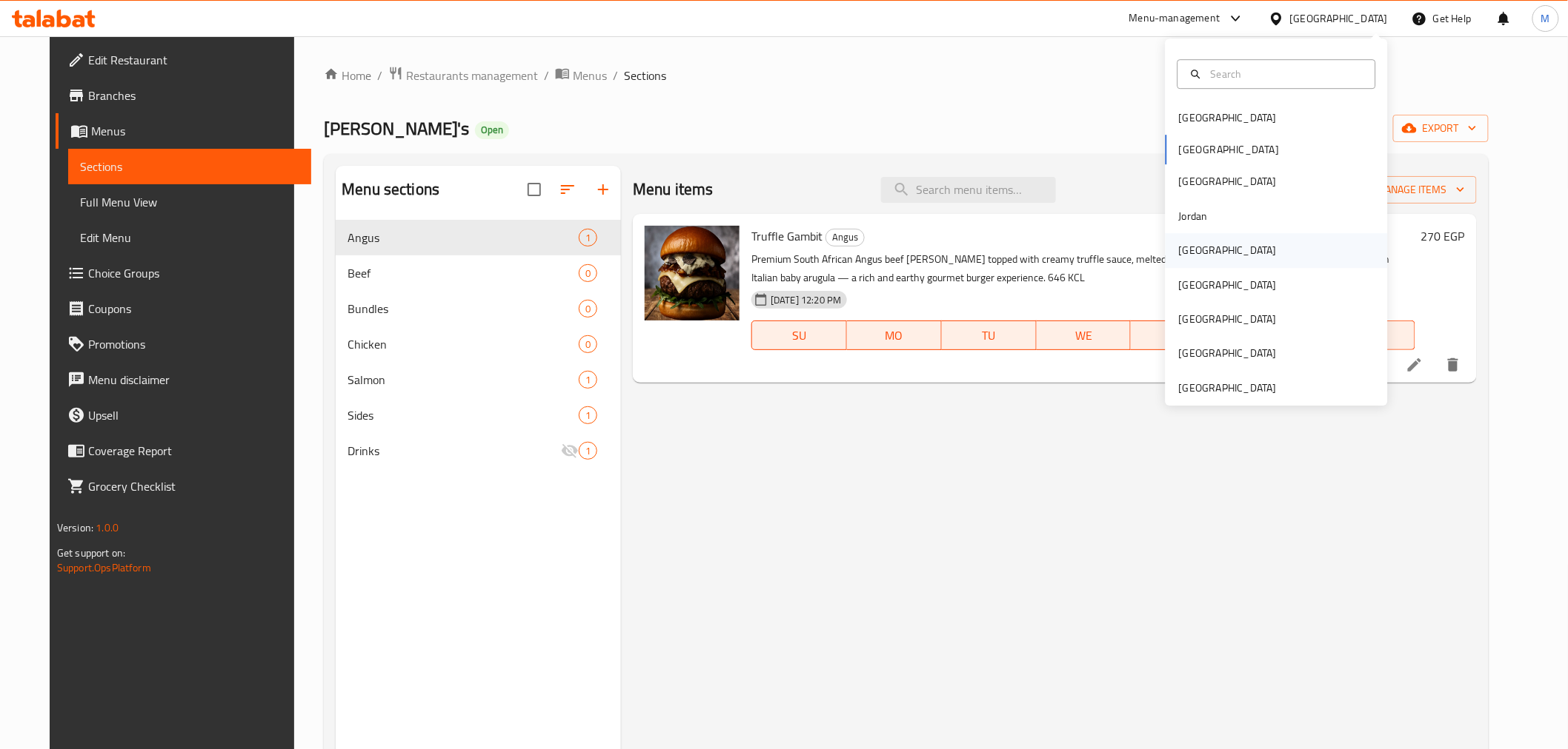
click at [1214, 250] on div "Kuwait" at bounding box center [1277, 250] width 223 height 35
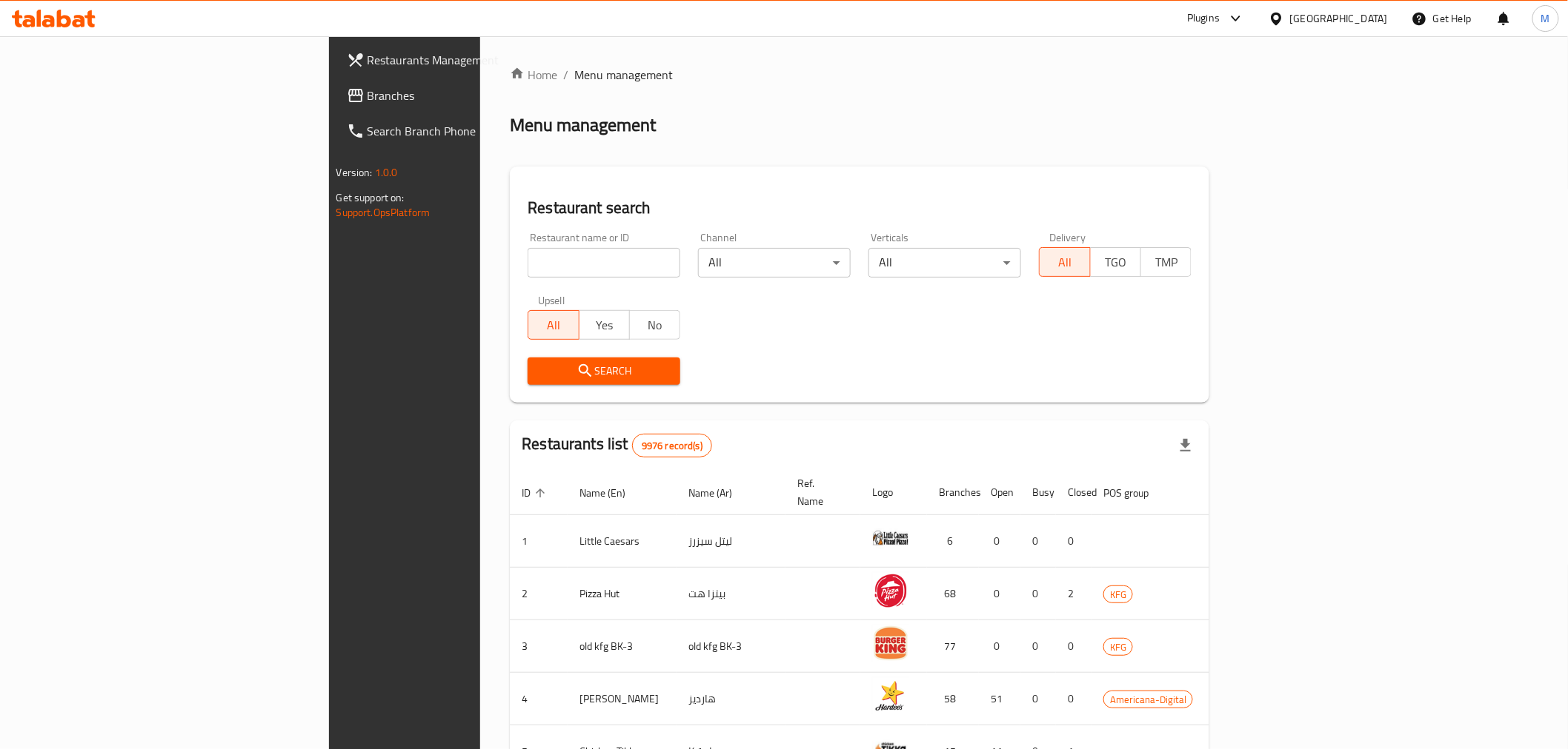
click at [518, 278] on div "Restaurant name or ID Restaurant name or ID" at bounding box center [604, 255] width 171 height 63
click at [528, 274] on input "search" at bounding box center [604, 263] width 153 height 30
paste input "Alghabga"
type input "Alghabga"
click button "Search" at bounding box center [604, 371] width 153 height 28
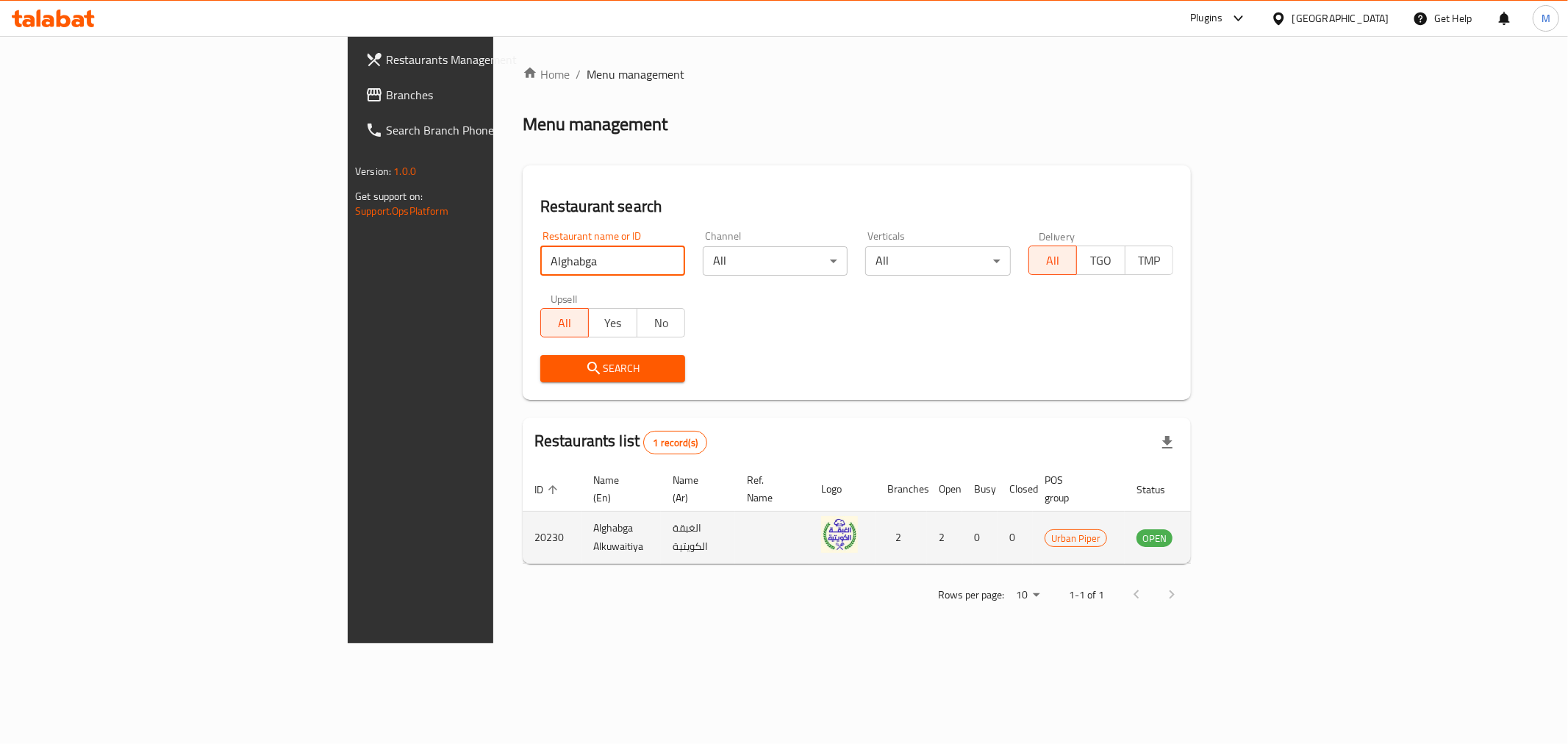
click at [1253, 525] on td "enhanced table" at bounding box center [1226, 537] width 50 height 52
click at [1230, 533] on icon "enhanced table" at bounding box center [1222, 538] width 16 height 12
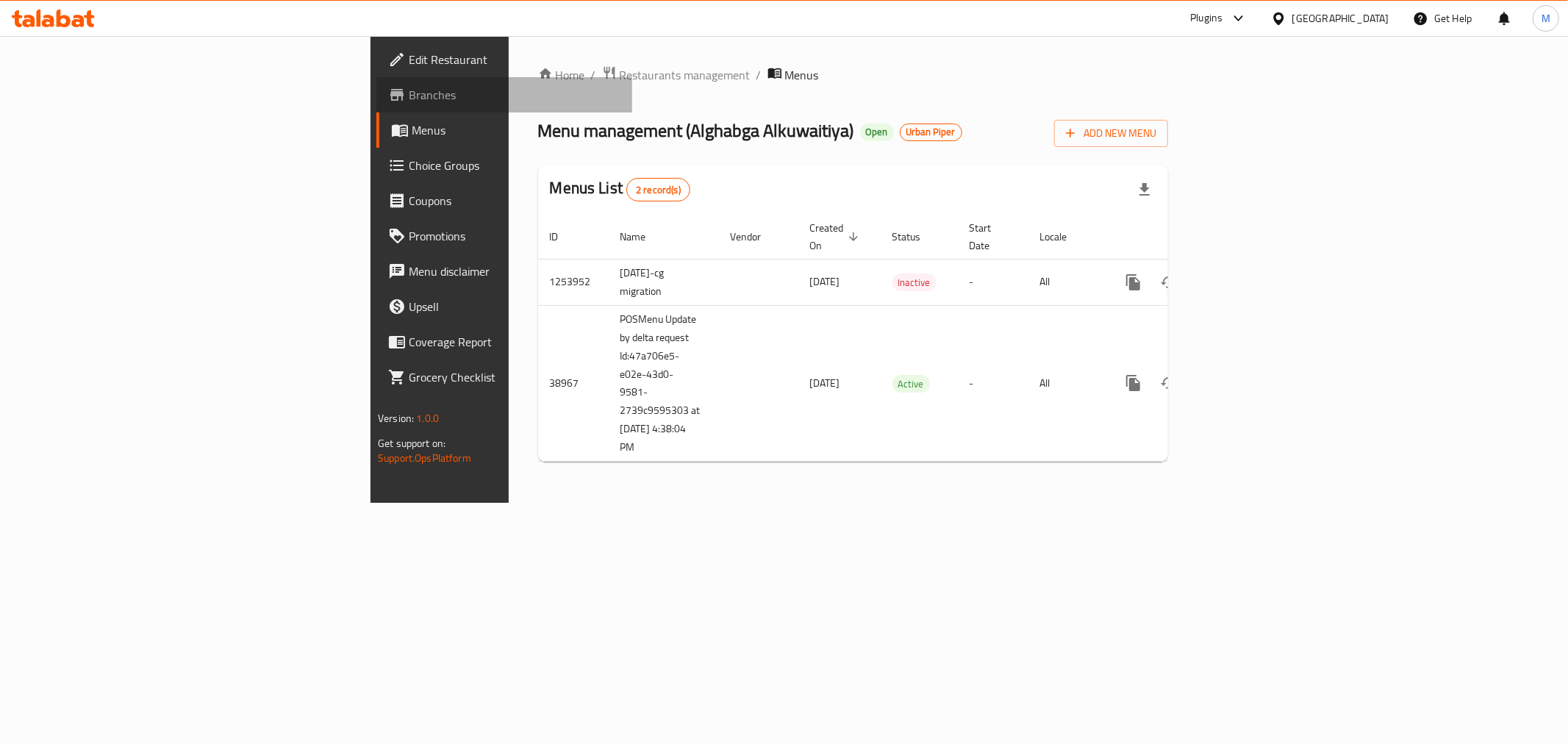
click at [408, 102] on span "Branches" at bounding box center [514, 94] width 211 height 18
